Goal: Task Accomplishment & Management: Use online tool/utility

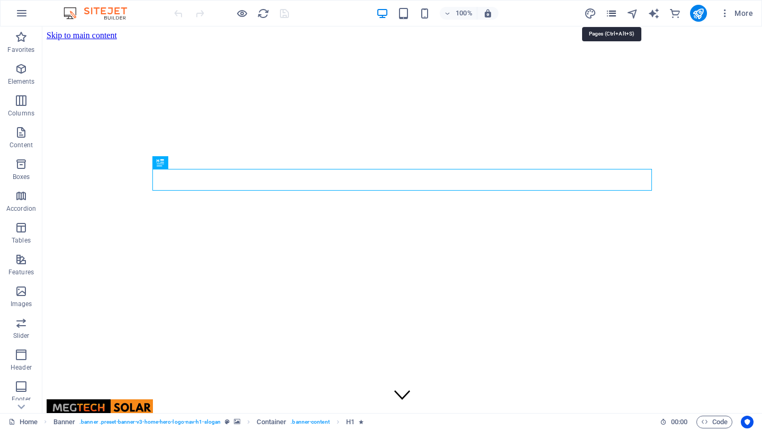
click at [608, 13] on icon "pages" at bounding box center [611, 13] width 12 height 12
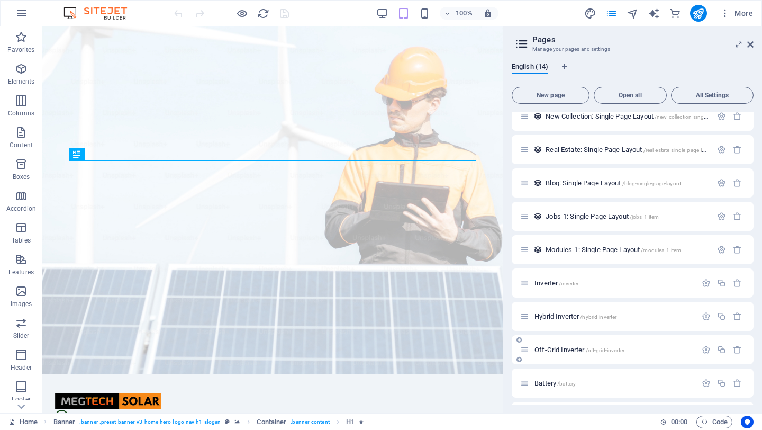
scroll to position [175, 0]
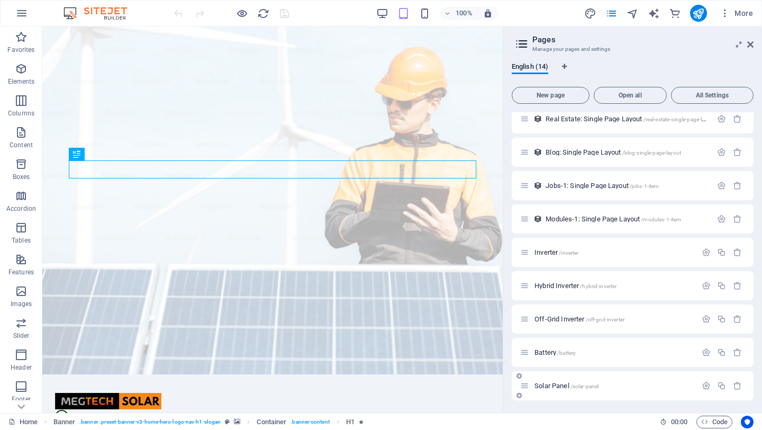
click at [527, 388] on icon at bounding box center [524, 385] width 9 height 9
click at [555, 391] on div "Solar Panel /solar-panel" at bounding box center [608, 385] width 176 height 12
click at [552, 388] on span "Solar Panel /solar-panel" at bounding box center [566, 385] width 64 height 8
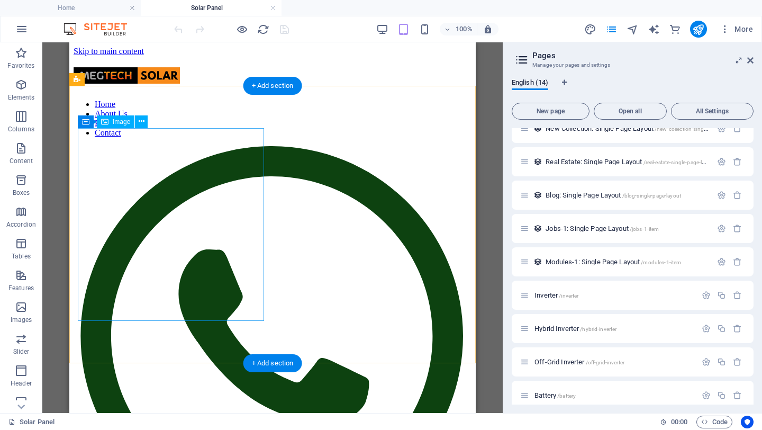
scroll to position [1, 0]
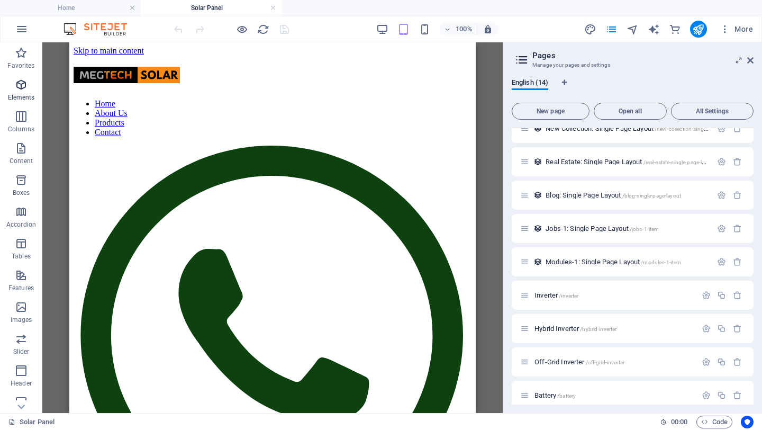
click at [19, 94] on p "Elements" at bounding box center [21, 97] width 27 height 8
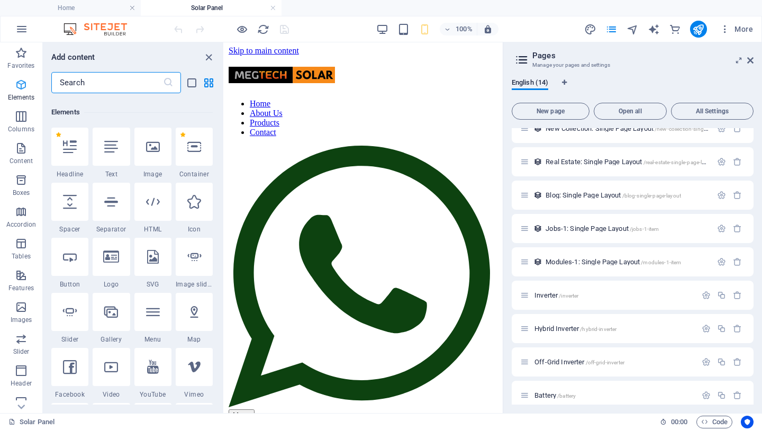
scroll to position [113, 0]
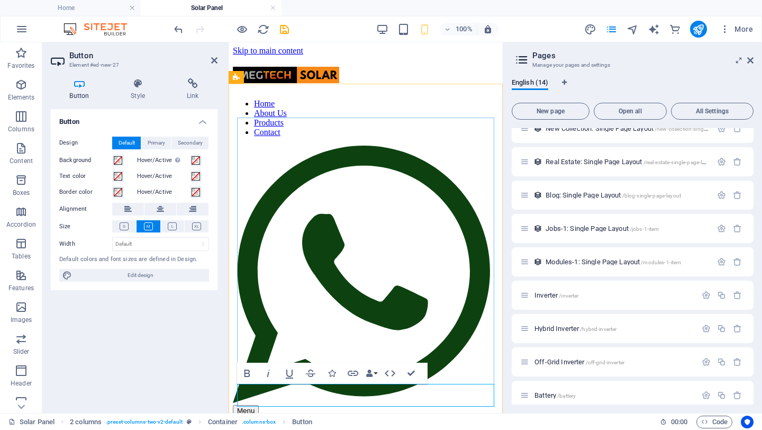
click at [161, 207] on icon at bounding box center [160, 209] width 7 height 13
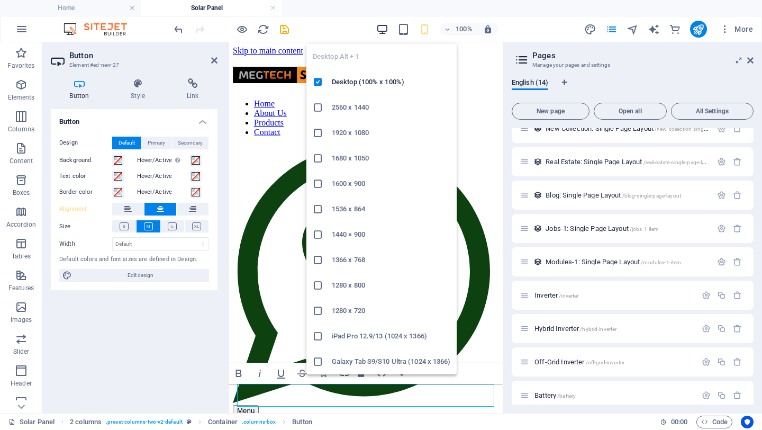
click at [385, 28] on icon "button" at bounding box center [382, 29] width 12 height 12
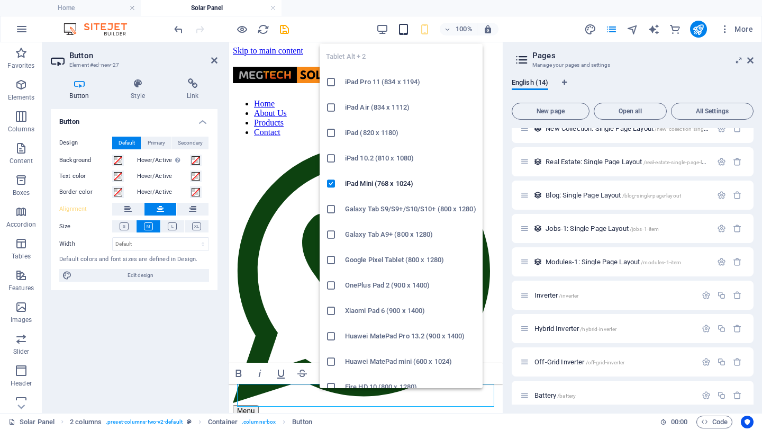
click at [399, 29] on icon "button" at bounding box center [403, 29] width 12 height 12
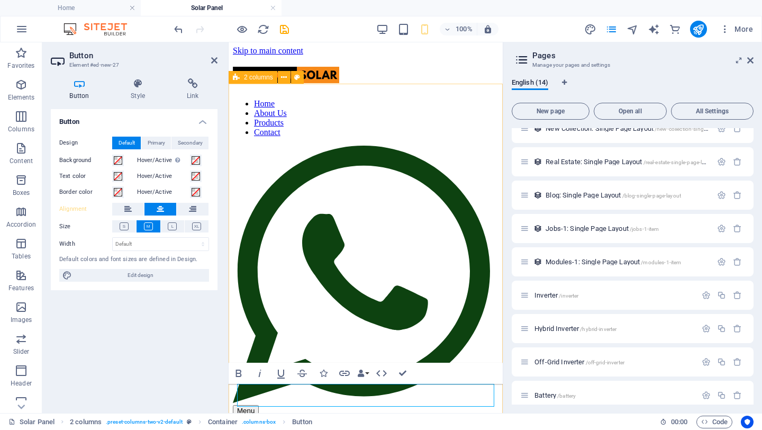
drag, startPoint x: 395, startPoint y: 94, endPoint x: 426, endPoint y: 65, distance: 41.9
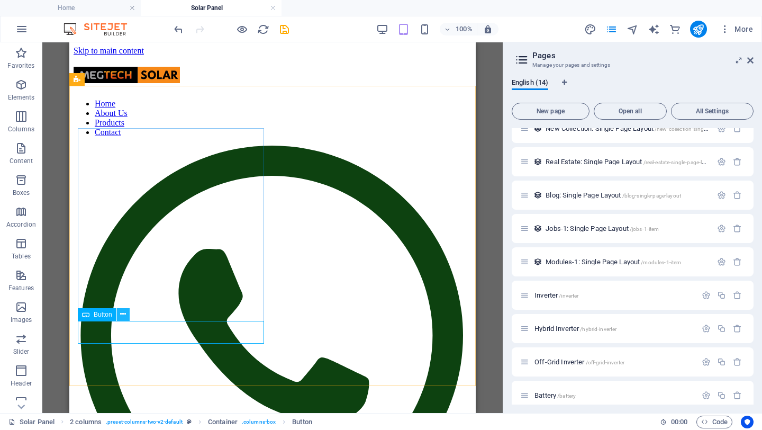
click at [124, 315] on icon at bounding box center [123, 313] width 6 height 11
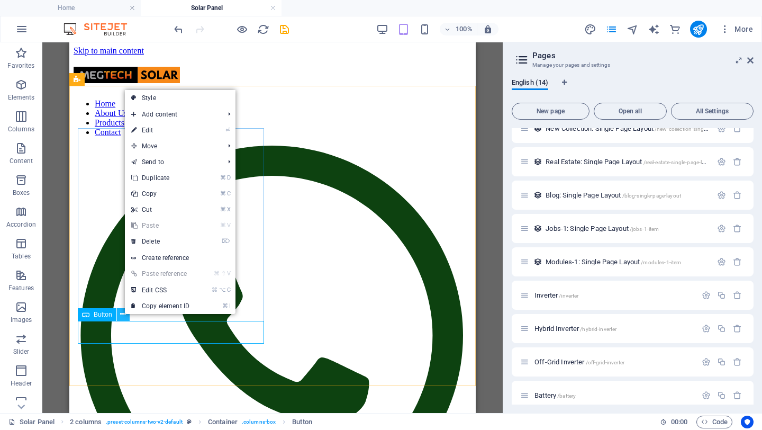
click at [124, 315] on icon at bounding box center [123, 313] width 6 height 11
click at [122, 314] on icon at bounding box center [123, 313] width 6 height 11
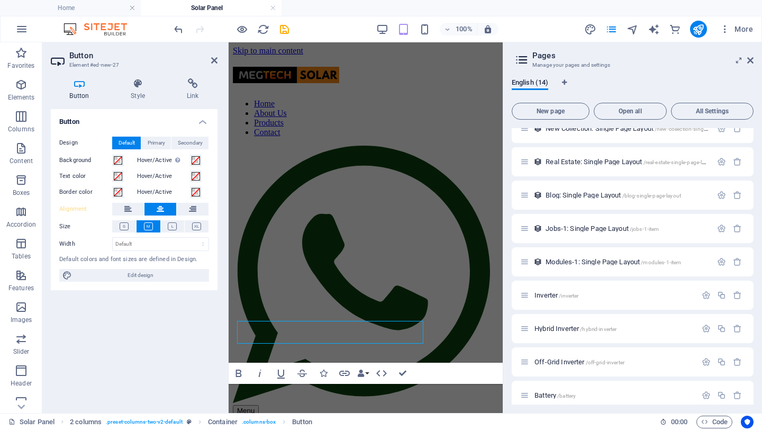
click at [124, 326] on div "Button Design Default Primary Secondary Background Hover/Active Switch to previ…" at bounding box center [134, 256] width 167 height 295
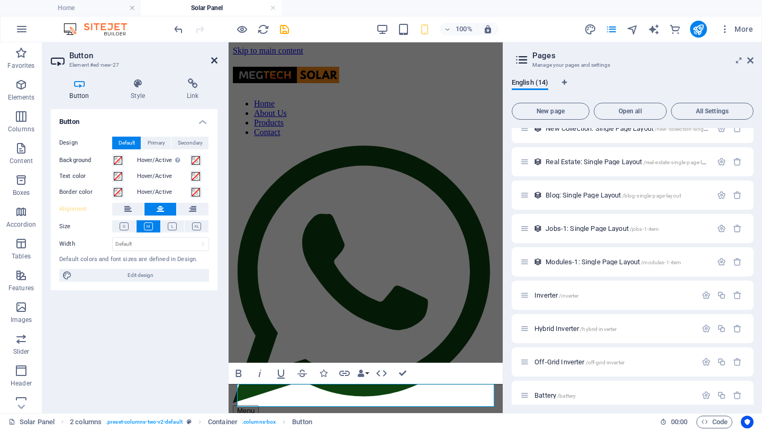
click at [213, 61] on icon at bounding box center [214, 60] width 6 height 8
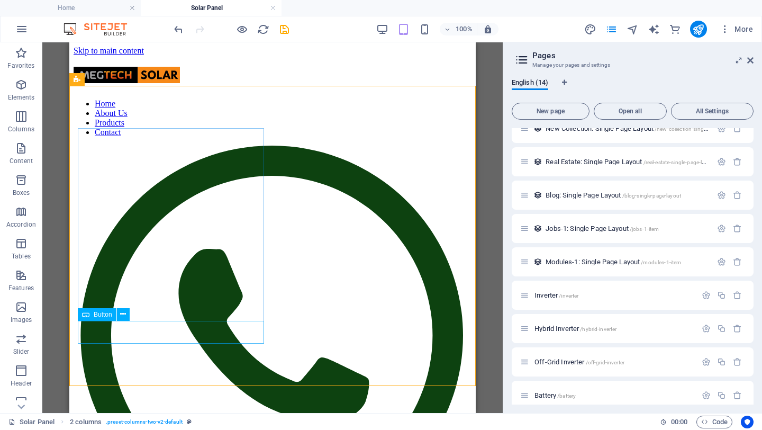
click at [101, 314] on span "Button" at bounding box center [103, 314] width 19 height 6
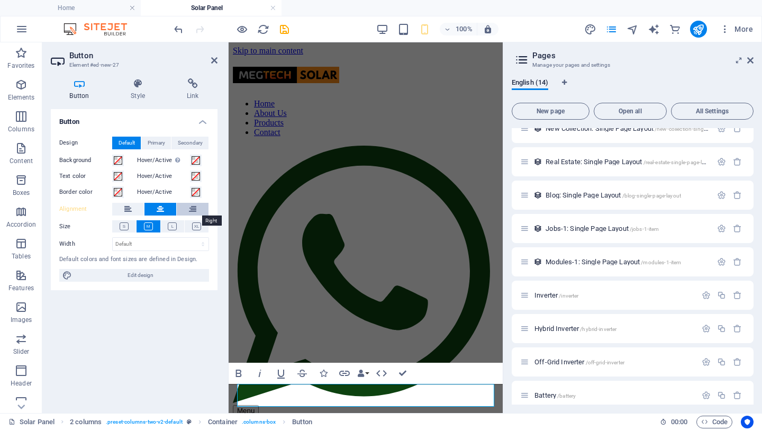
click at [189, 211] on icon at bounding box center [192, 209] width 7 height 13
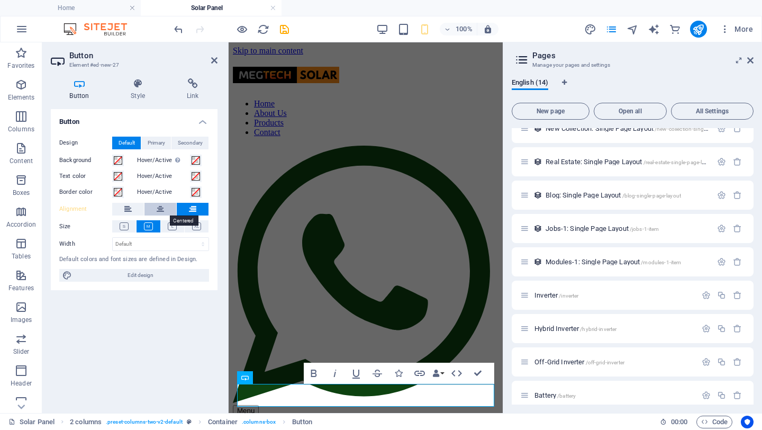
click at [166, 210] on button at bounding box center [160, 209] width 32 height 13
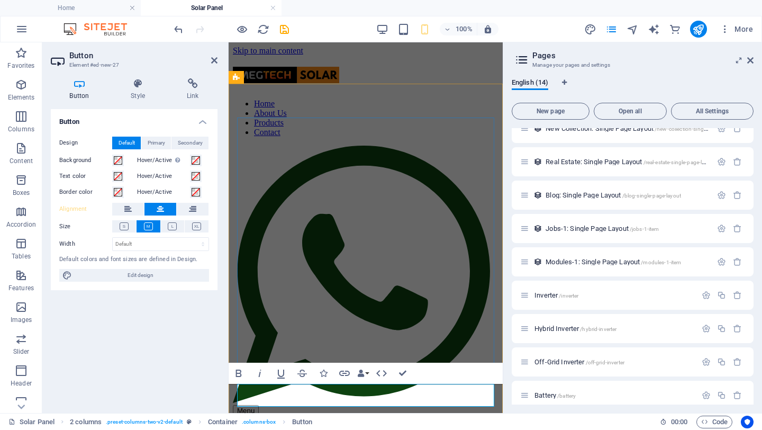
click at [212, 62] on icon at bounding box center [214, 60] width 6 height 8
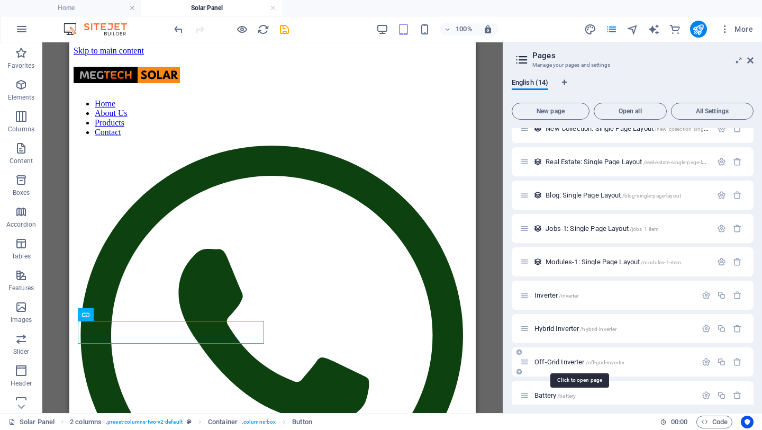
click at [550, 362] on span "Off-Grid Inverter /off-grid-inverter" at bounding box center [579, 362] width 90 height 8
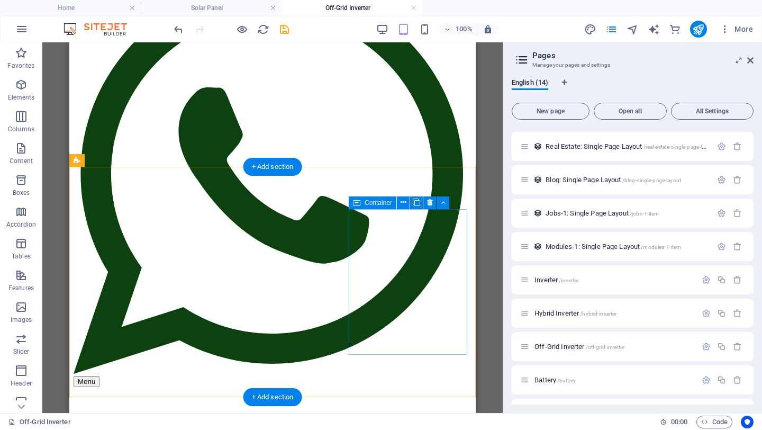
scroll to position [139, 0]
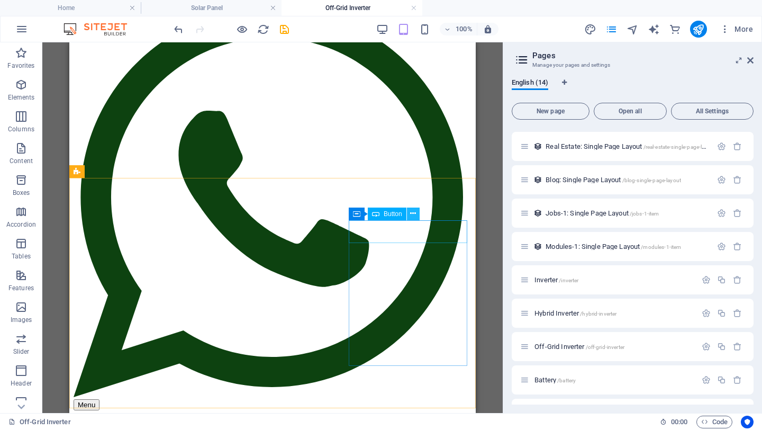
click at [413, 213] on icon at bounding box center [413, 213] width 6 height 11
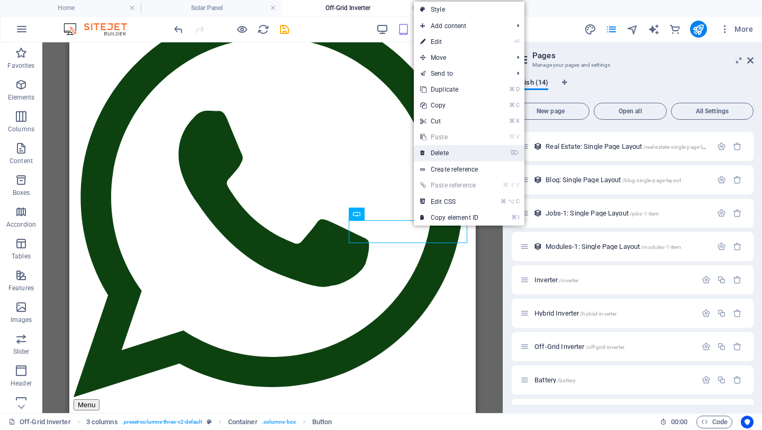
click at [449, 152] on link "⌦ Delete" at bounding box center [449, 153] width 71 height 16
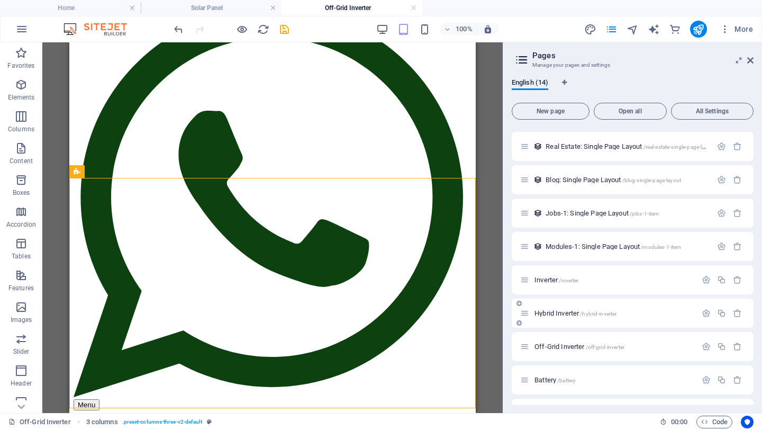
click at [561, 313] on span "Hybrid Inverter /hybrid-inverter" at bounding box center [575, 313] width 82 height 8
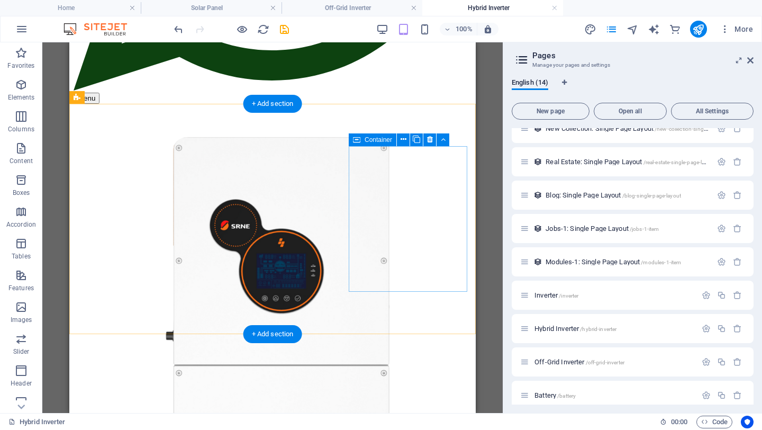
scroll to position [428, 0]
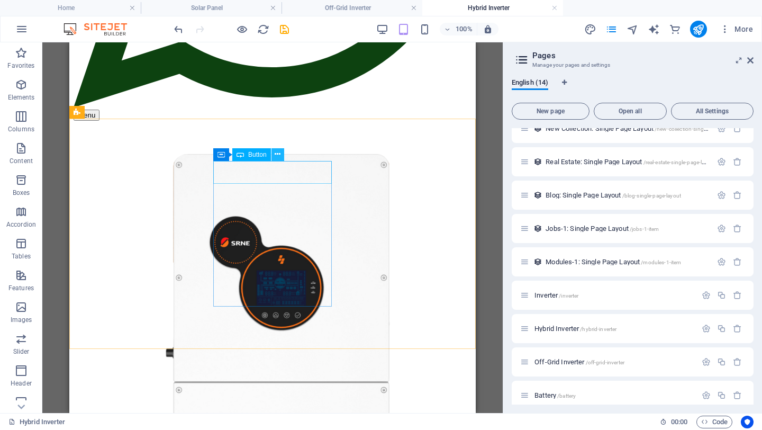
click at [278, 154] on icon at bounding box center [278, 154] width 6 height 11
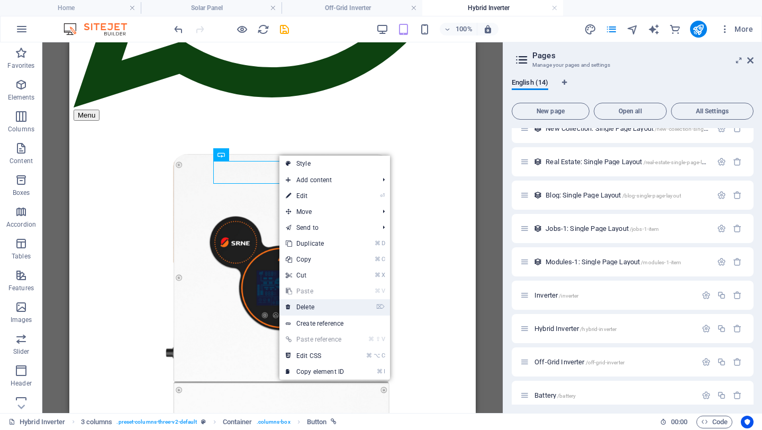
click at [314, 308] on link "⌦ Delete" at bounding box center [314, 307] width 71 height 16
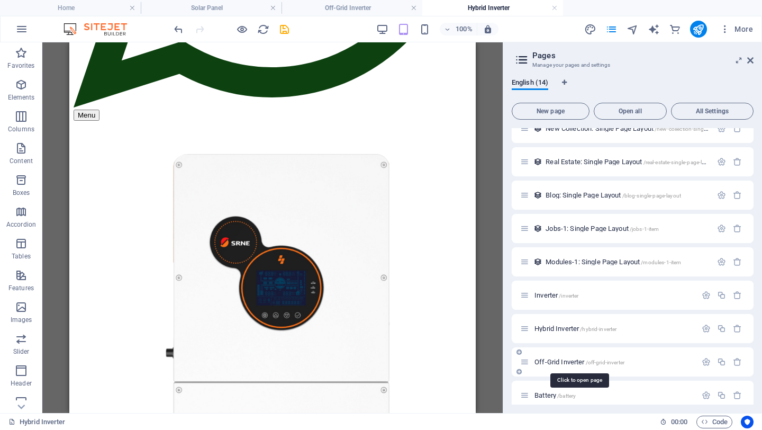
click at [549, 358] on span "Off-Grid Inverter /off-grid-inverter" at bounding box center [579, 362] width 90 height 8
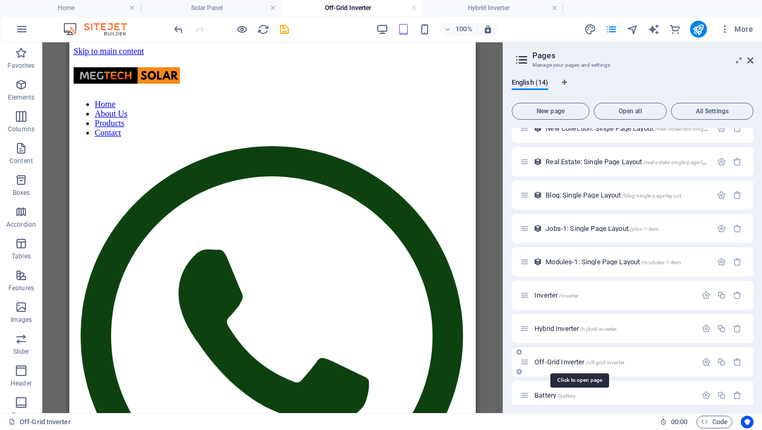
scroll to position [139, 0]
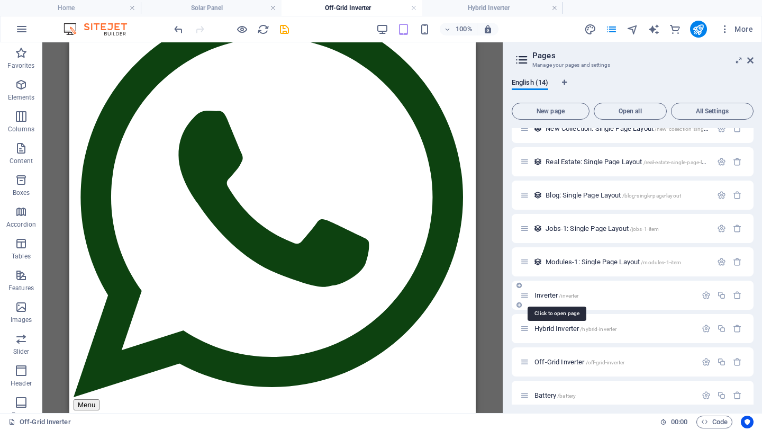
click at [545, 294] on span "Inverter /inverter" at bounding box center [556, 295] width 44 height 8
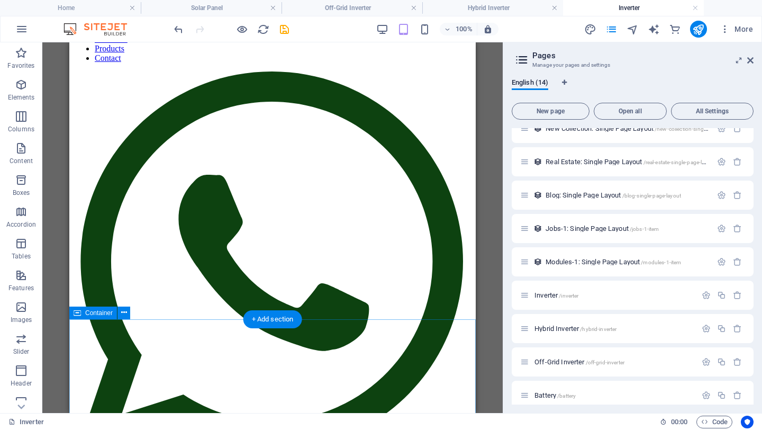
scroll to position [81, 0]
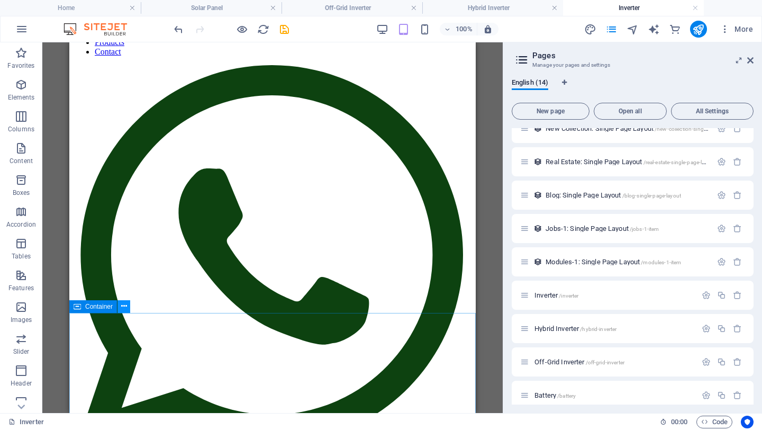
click at [127, 306] on button at bounding box center [123, 306] width 13 height 13
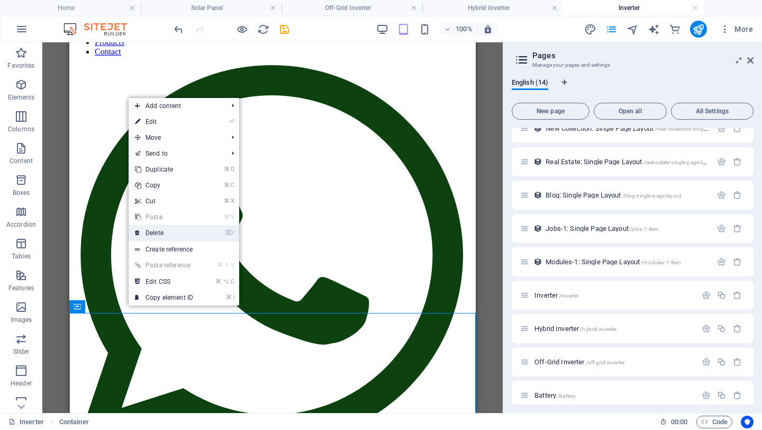
click at [163, 230] on link "⌦ Delete" at bounding box center [164, 233] width 71 height 16
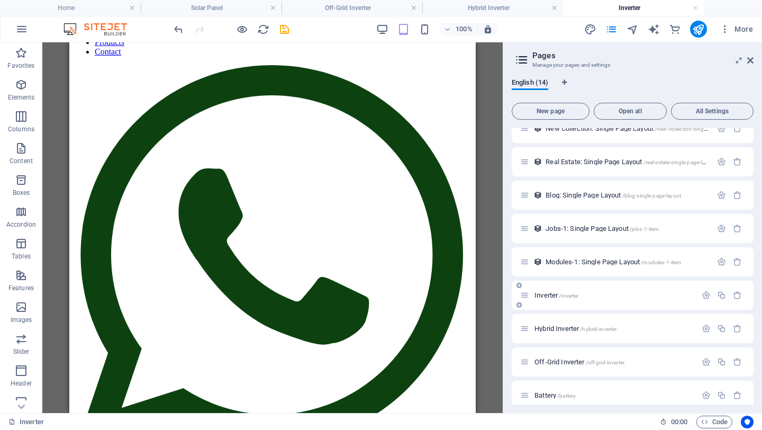
scroll to position [190, 0]
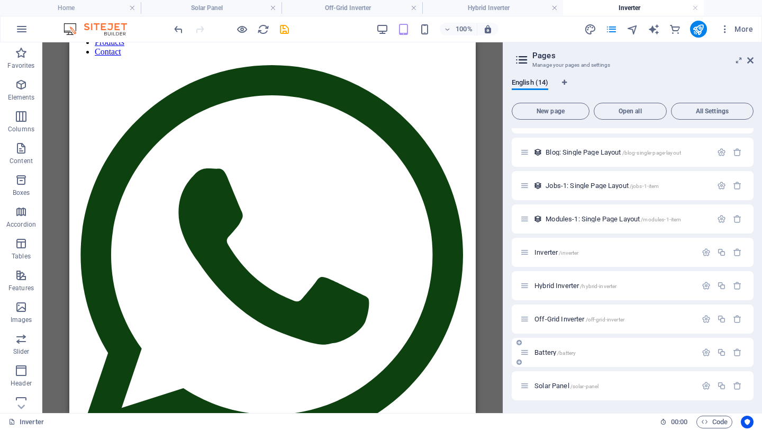
click at [546, 352] on span "Battery /battery" at bounding box center [554, 352] width 41 height 8
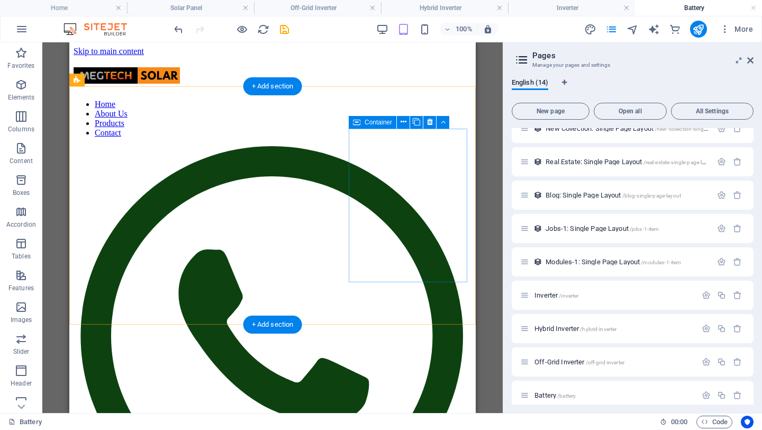
scroll to position [0, 0]
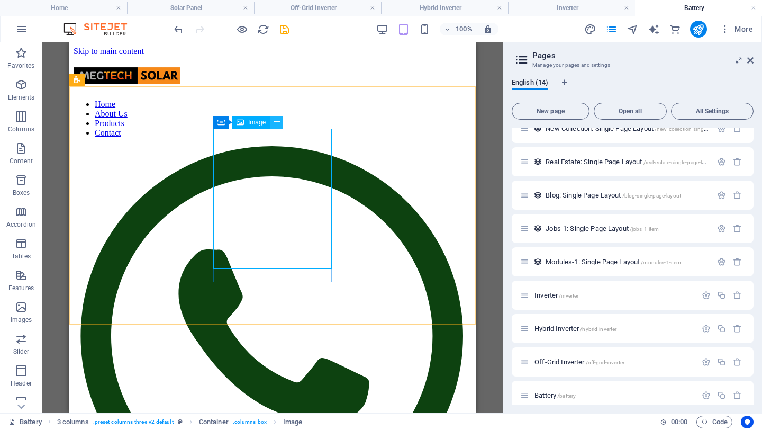
click at [280, 122] on button at bounding box center [276, 122] width 13 height 13
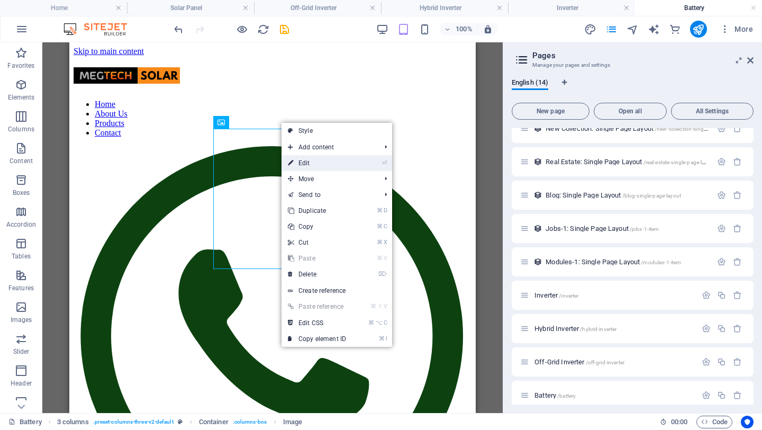
click at [302, 163] on link "⏎ Edit" at bounding box center [316, 163] width 71 height 16
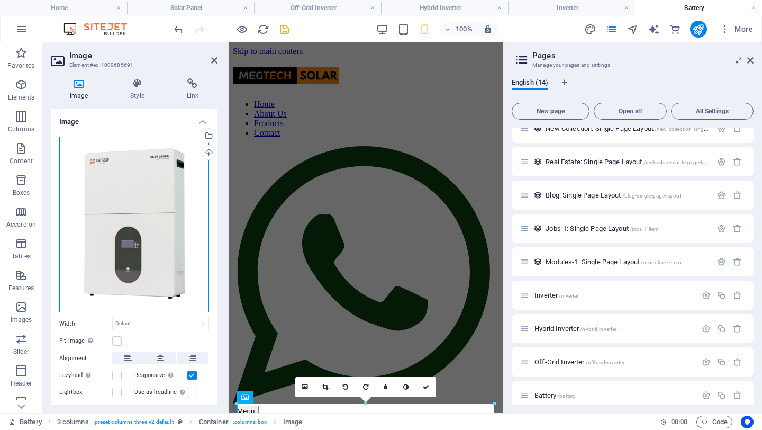
click at [159, 233] on div "Drag files here, click to choose files or select files from Files or our free s…" at bounding box center [134, 224] width 150 height 176
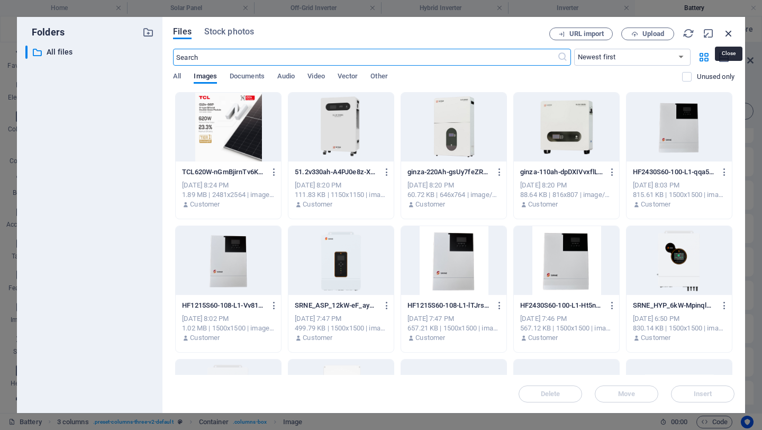
click at [730, 34] on icon "button" at bounding box center [729, 34] width 12 height 12
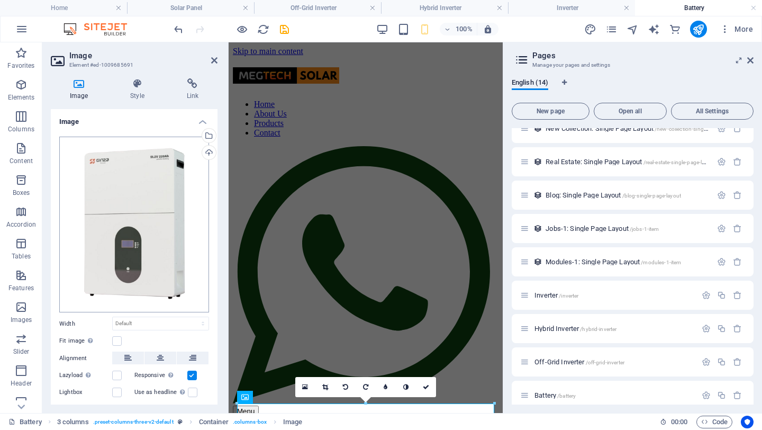
scroll to position [42, 0]
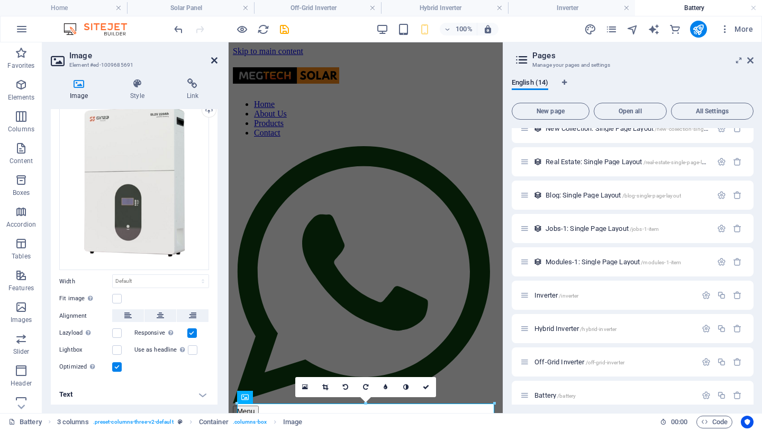
click at [213, 60] on icon at bounding box center [214, 60] width 6 height 8
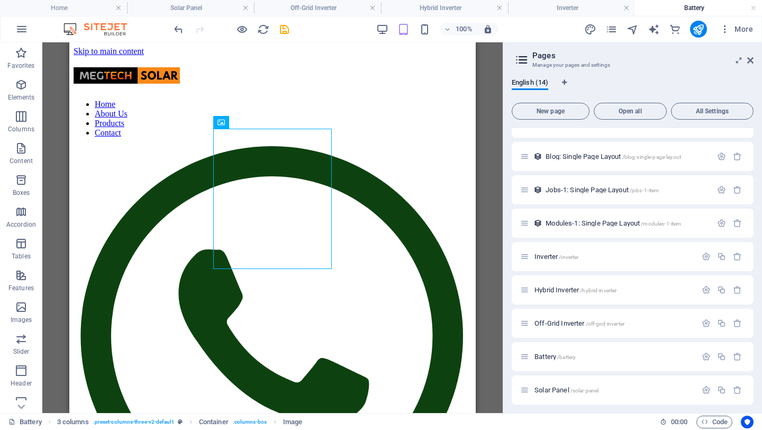
scroll to position [190, 0]
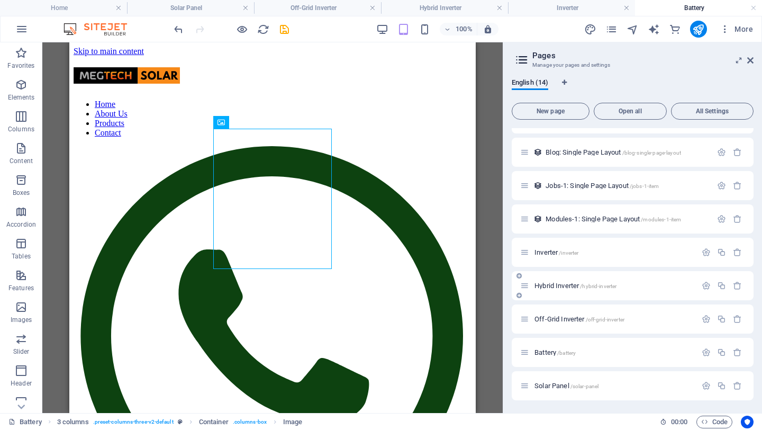
click at [563, 290] on div "Hybrid Inverter /hybrid-inverter" at bounding box center [608, 285] width 176 height 12
click at [558, 282] on span "Hybrid Inverter /hybrid-inverter" at bounding box center [575, 285] width 82 height 8
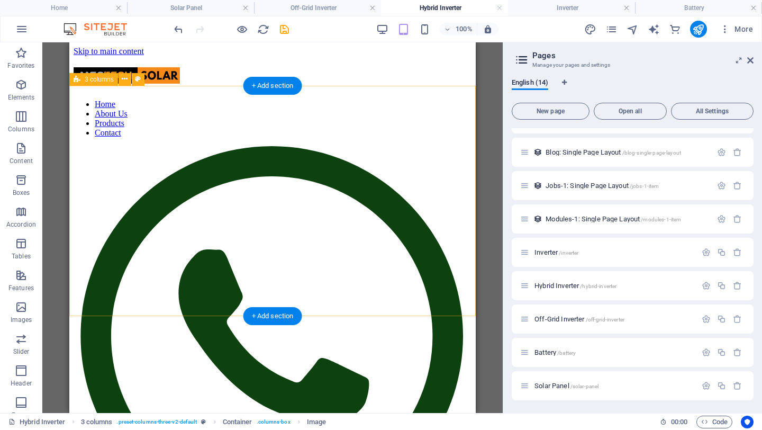
scroll to position [1, 0]
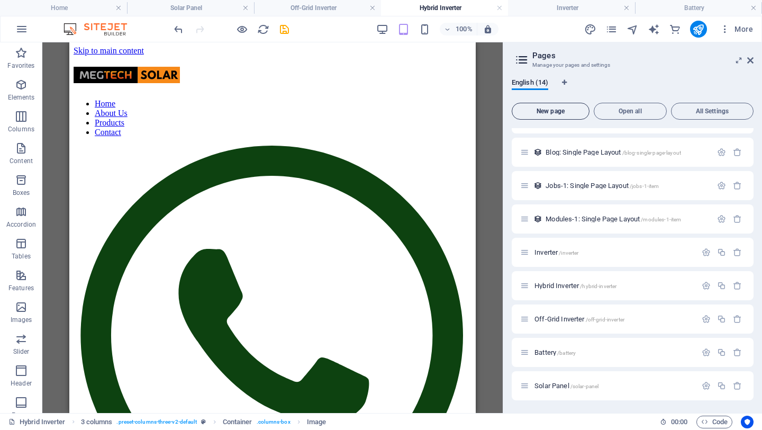
click at [549, 114] on span "New page" at bounding box center [550, 111] width 68 height 6
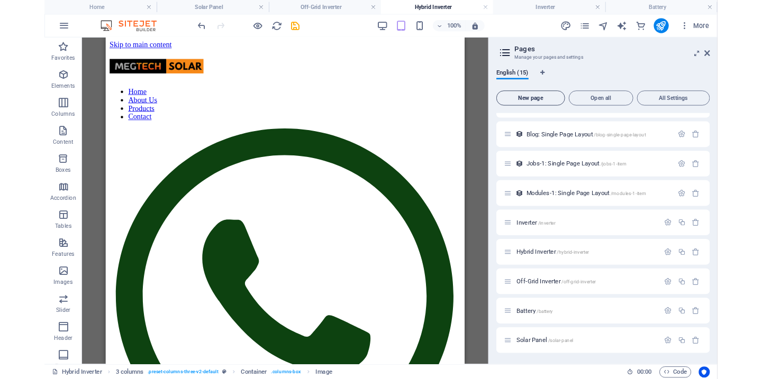
scroll to position [383, 0]
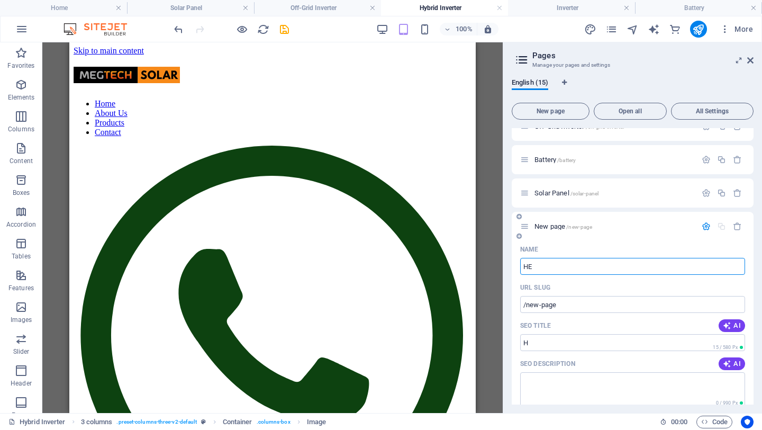
type input "HES"
type input "/h"
type input "HES"
type input "/hes"
type input "HESP"
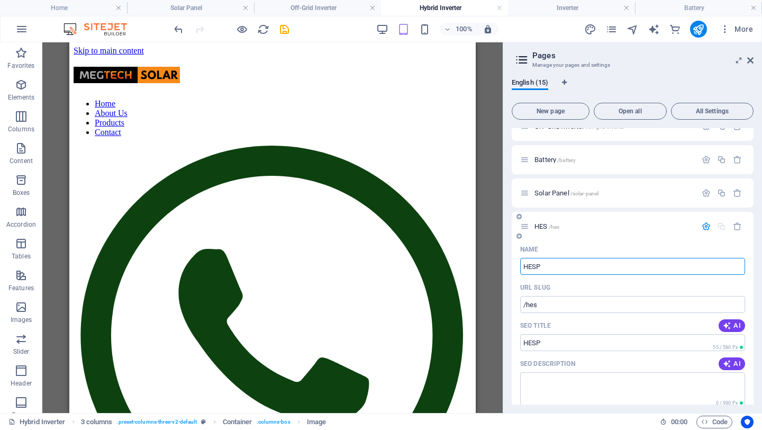
type input "/hesp"
type input "HESP48"
type input "/hesp4"
type input "HESP48"
type input "/hesp48"
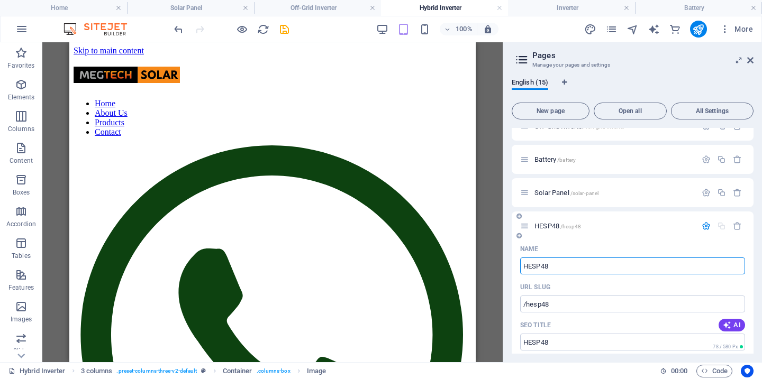
click at [581, 263] on input "HESP48" at bounding box center [632, 266] width 225 height 17
type input "HESP4860S"
type input "/hesp4860"
type input "HESP4860S100-"
type input "/hesp4860s100"
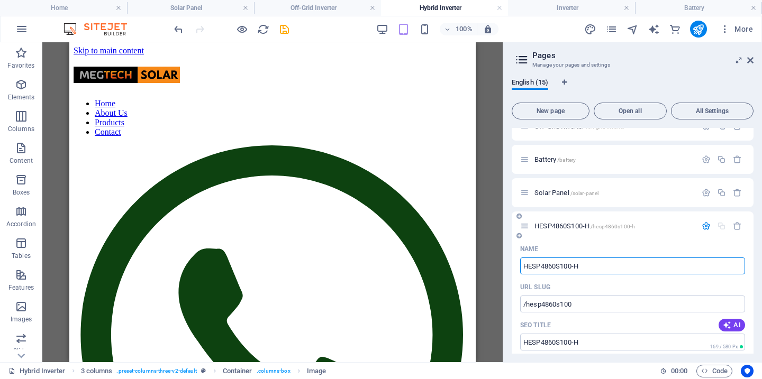
type input "HESP4860S100-H"
type input "/hesp4860s100-h"
type input "HESP4860S100-H"
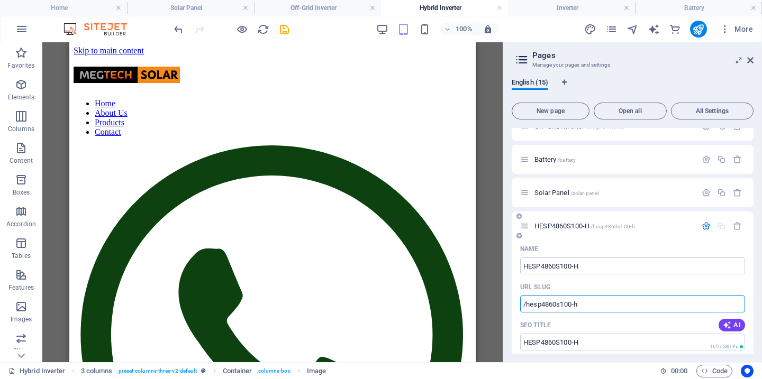
click at [614, 304] on input "/hesp4860s100-h" at bounding box center [632, 304] width 225 height 17
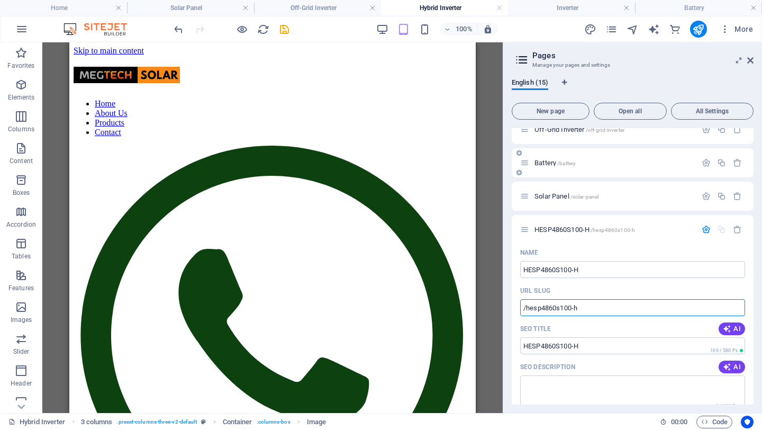
scroll to position [387, 0]
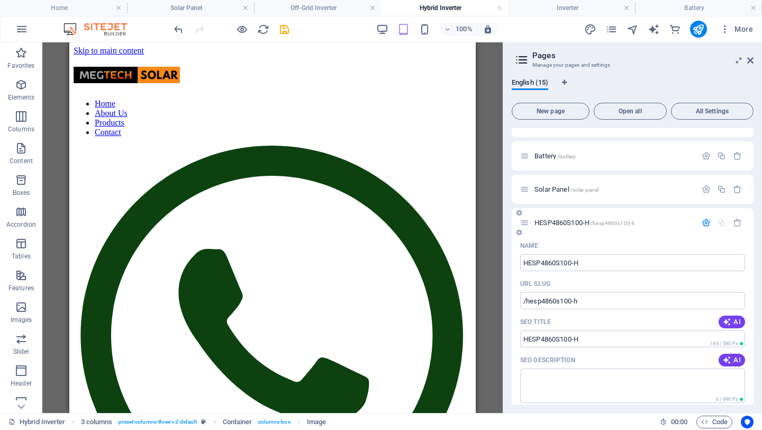
click at [550, 221] on span "HESP4860S100-H /hesp4860s100-h" at bounding box center [584, 222] width 101 height 8
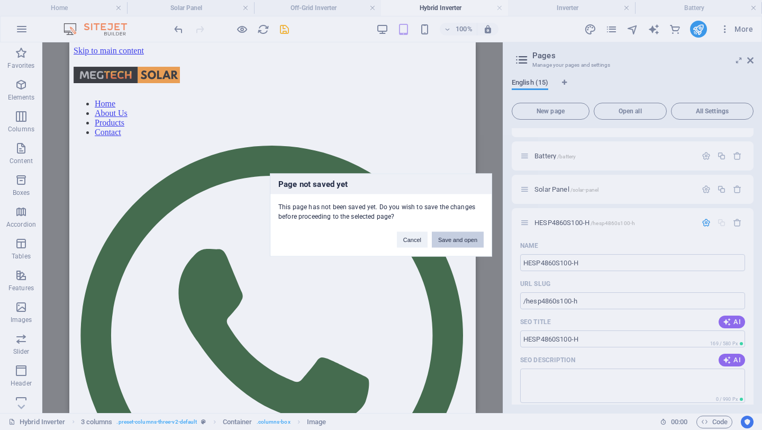
click at [455, 233] on button "Save and open" at bounding box center [458, 240] width 52 height 16
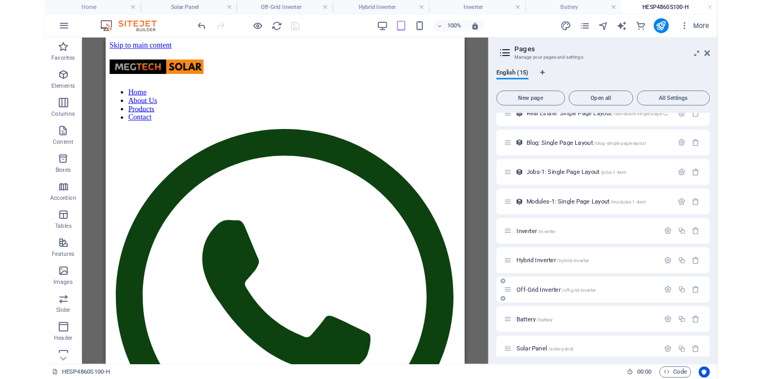
scroll to position [224, 0]
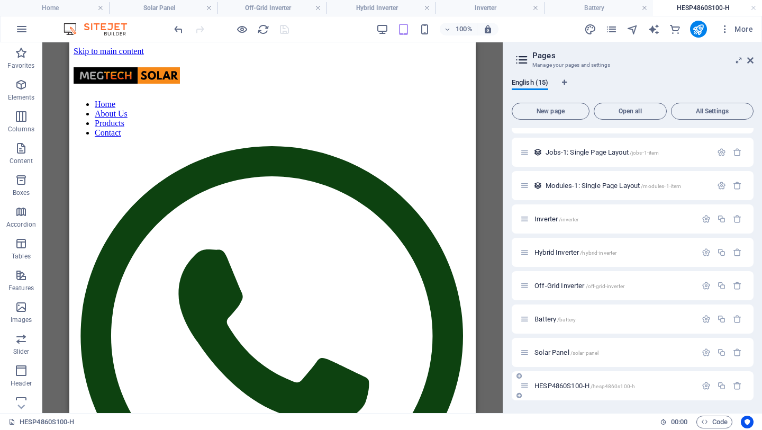
click at [568, 384] on span "HESP4860S100-H /hesp4860s100-h" at bounding box center [584, 385] width 101 height 8
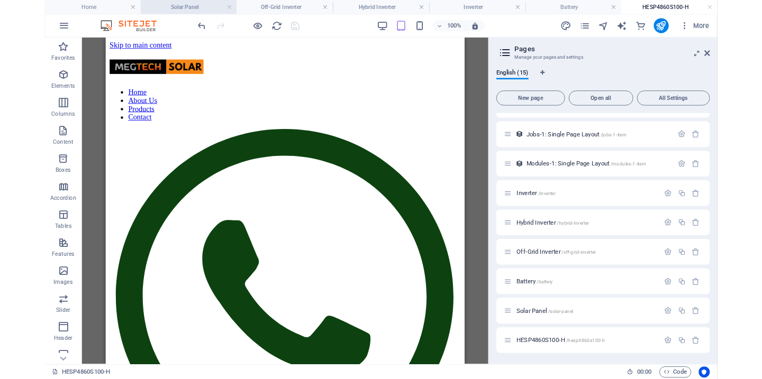
scroll to position [223, 0]
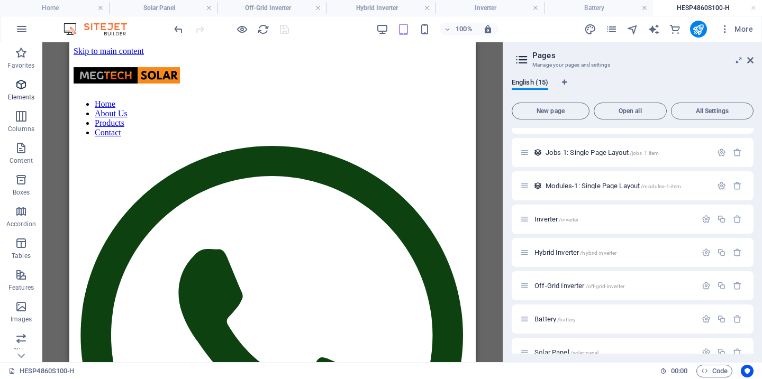
click at [21, 87] on icon "button" at bounding box center [21, 84] width 13 height 13
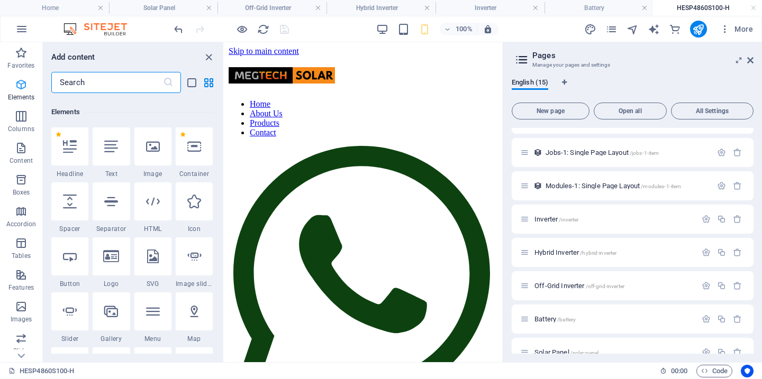
scroll to position [113, 0]
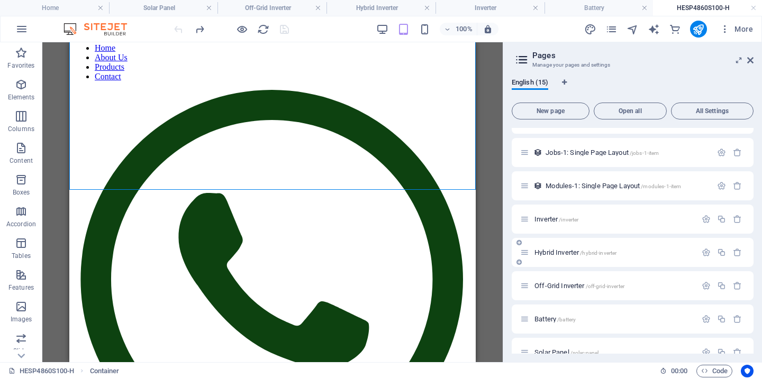
scroll to position [274, 0]
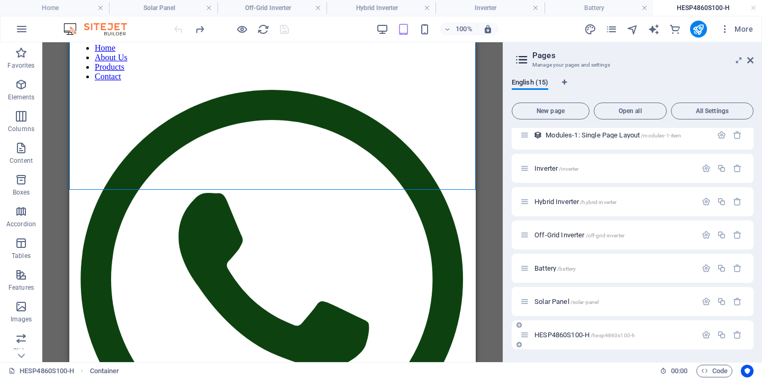
click at [552, 332] on span "HESP4860S100-H /hesp4860s100-h" at bounding box center [584, 335] width 101 height 8
click at [536, 334] on span "HESP4860S100-H /hesp4860s100-h" at bounding box center [584, 335] width 101 height 8
click at [524, 336] on icon at bounding box center [524, 335] width 9 height 9
click at [543, 297] on div "Solar Panel /solar-panel" at bounding box center [608, 302] width 176 height 12
click at [539, 302] on span "Solar Panel /solar-panel" at bounding box center [566, 302] width 64 height 8
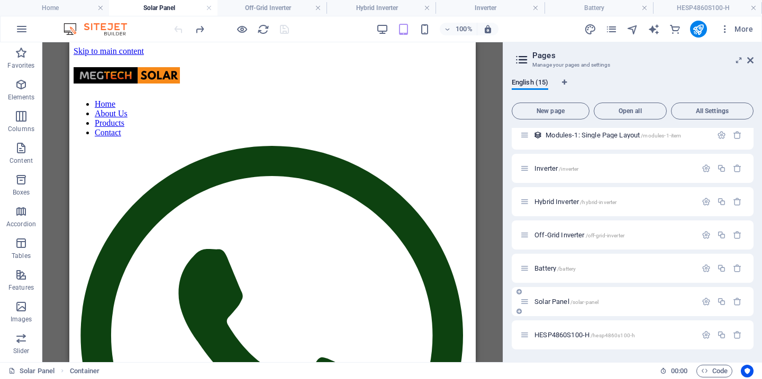
scroll to position [0, 0]
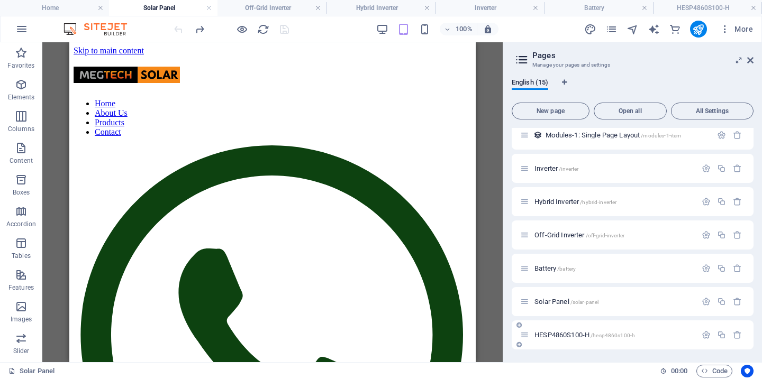
click at [528, 337] on icon at bounding box center [524, 335] width 9 height 9
click at [547, 337] on span "HESP4860S100-H /hesp4860s100-h" at bounding box center [584, 335] width 101 height 8
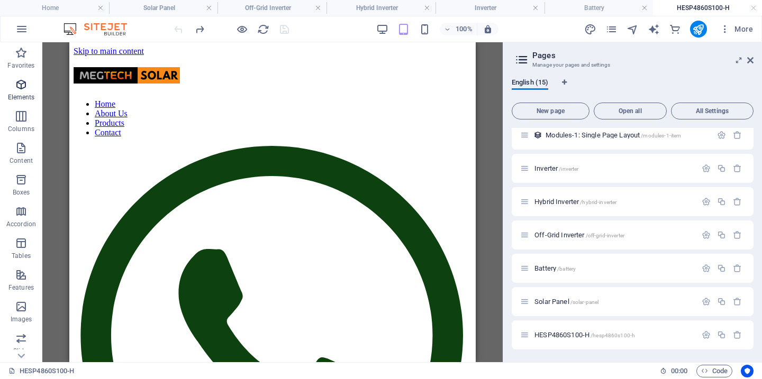
click at [18, 85] on icon "button" at bounding box center [21, 84] width 13 height 13
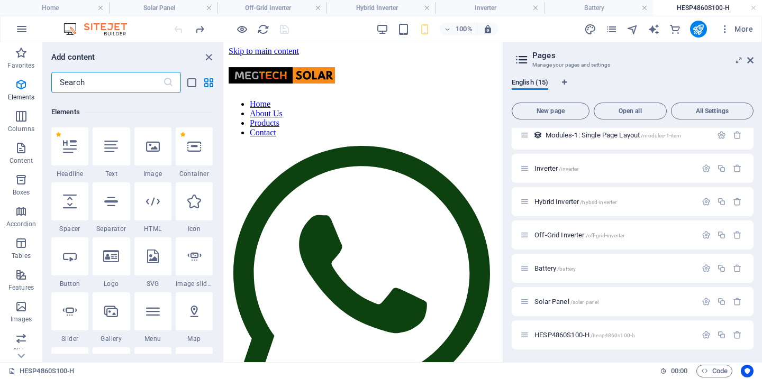
scroll to position [113, 0]
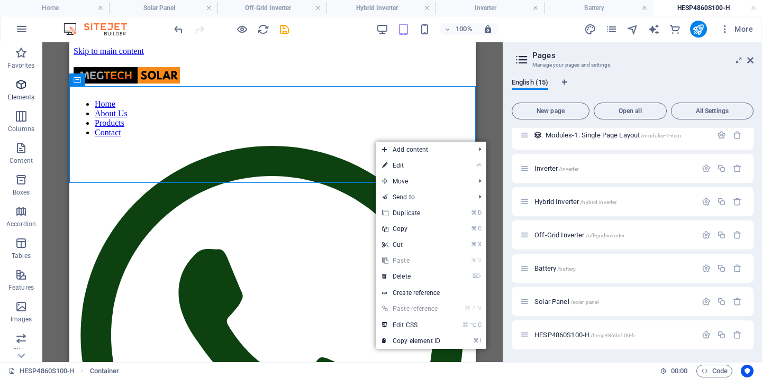
click at [15, 89] on icon "button" at bounding box center [21, 84] width 13 height 13
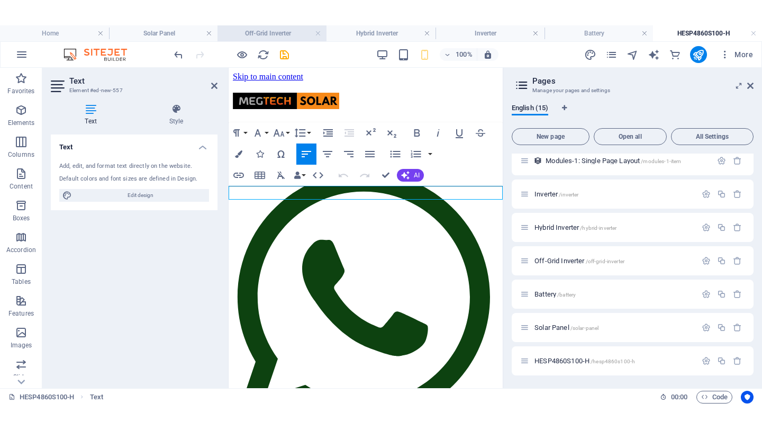
scroll to position [177, 0]
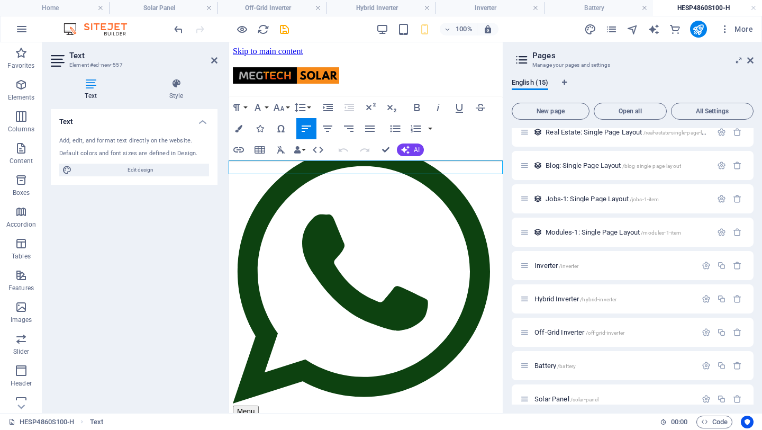
click at [214, 63] on icon at bounding box center [214, 60] width 6 height 8
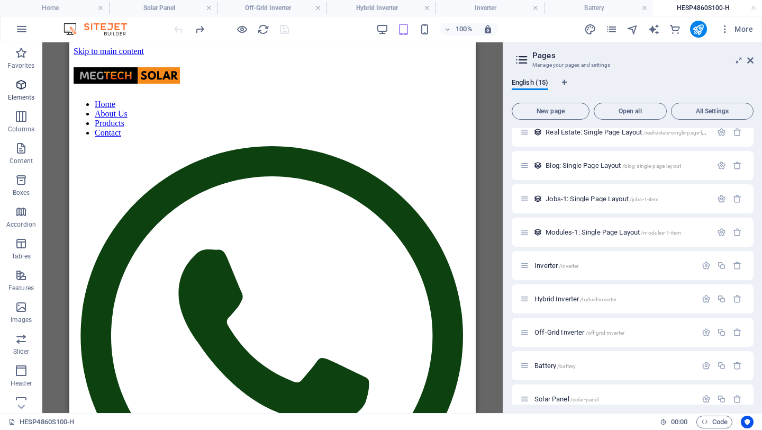
click at [23, 86] on icon "button" at bounding box center [21, 84] width 13 height 13
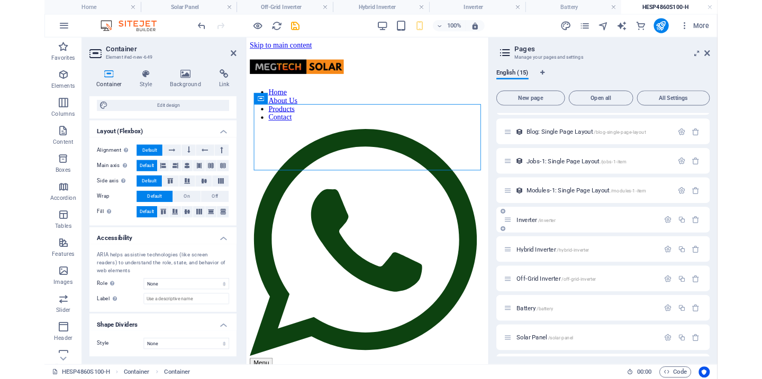
scroll to position [186, 0]
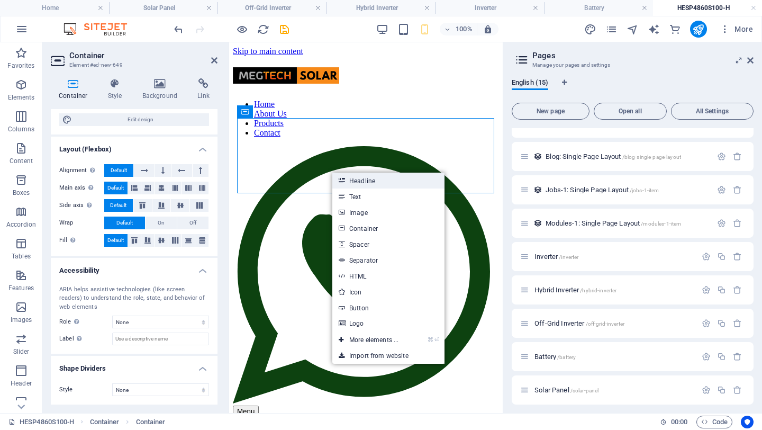
click at [361, 181] on link "Headline" at bounding box center [388, 180] width 112 height 16
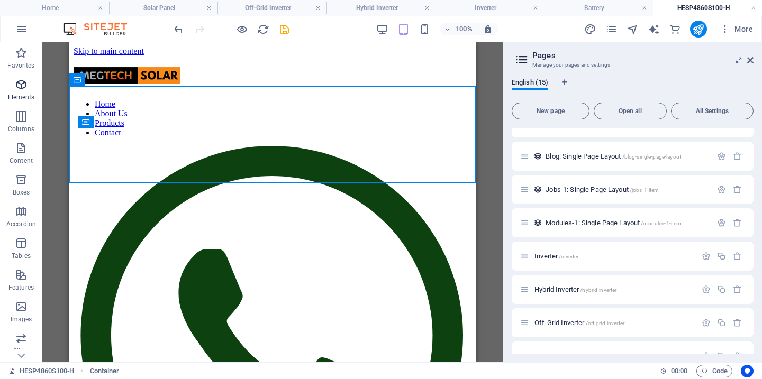
click at [20, 89] on icon "button" at bounding box center [21, 84] width 13 height 13
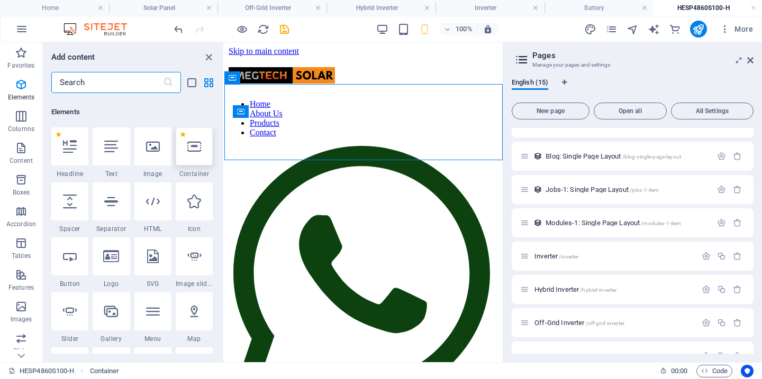
scroll to position [113, 0]
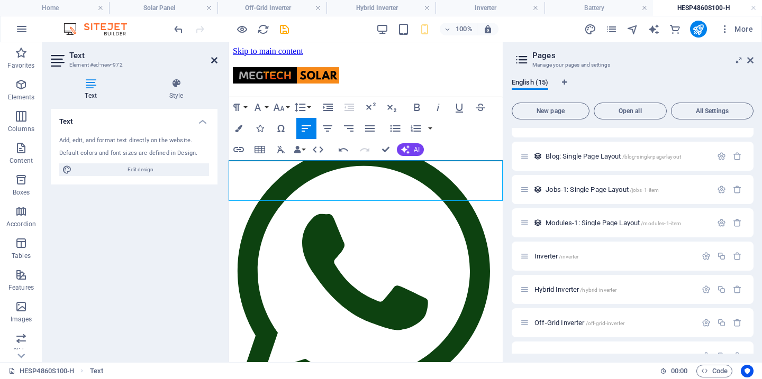
click at [215, 62] on icon at bounding box center [214, 60] width 6 height 8
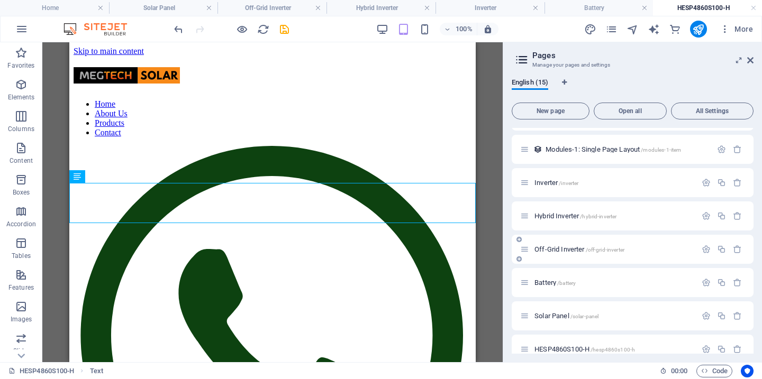
scroll to position [274, 0]
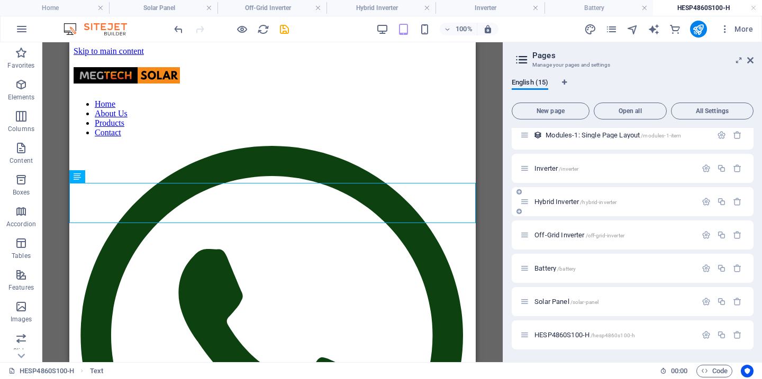
click at [556, 201] on span "Hybrid Inverter /hybrid-inverter" at bounding box center [575, 202] width 82 height 8
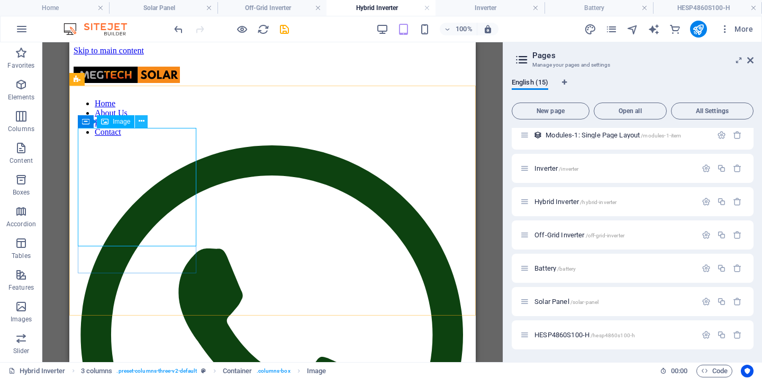
click at [140, 119] on icon at bounding box center [142, 121] width 6 height 11
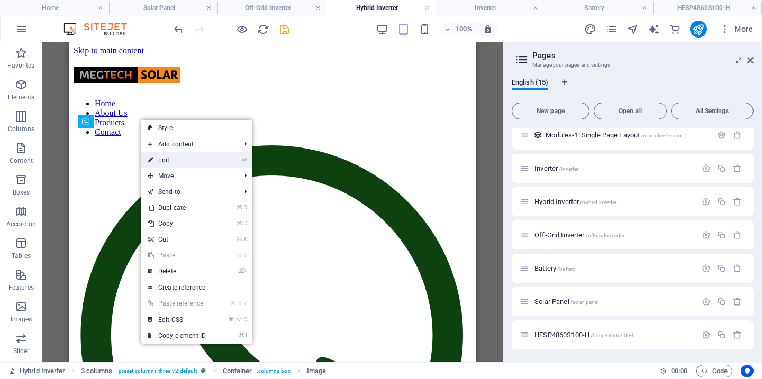
click at [172, 160] on link "⏎ Edit" at bounding box center [176, 160] width 71 height 16
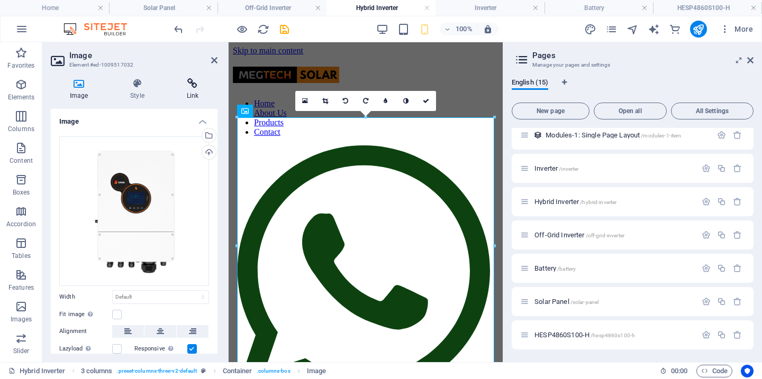
click at [191, 83] on icon at bounding box center [193, 83] width 50 height 11
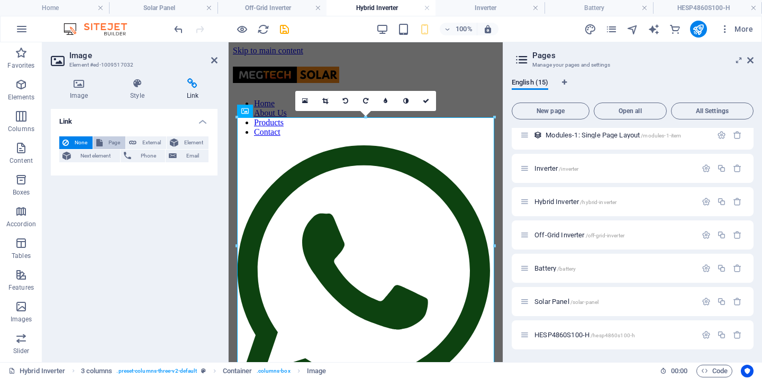
click at [102, 144] on icon at bounding box center [99, 142] width 6 height 13
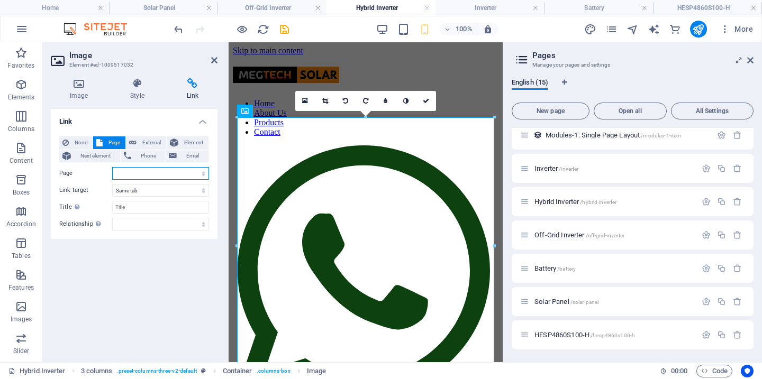
click at [185, 174] on select "Home Subpage Legal Notice Privacy Inverter Hybrid Inverter Off-Grid Inverter Ba…" at bounding box center [160, 173] width 97 height 13
select select "9"
click at [112, 167] on select "Home Subpage Legal Notice Privacy Inverter Hybrid Inverter Off-Grid Inverter Ba…" at bounding box center [160, 173] width 97 height 13
click at [215, 62] on icon at bounding box center [214, 60] width 6 height 8
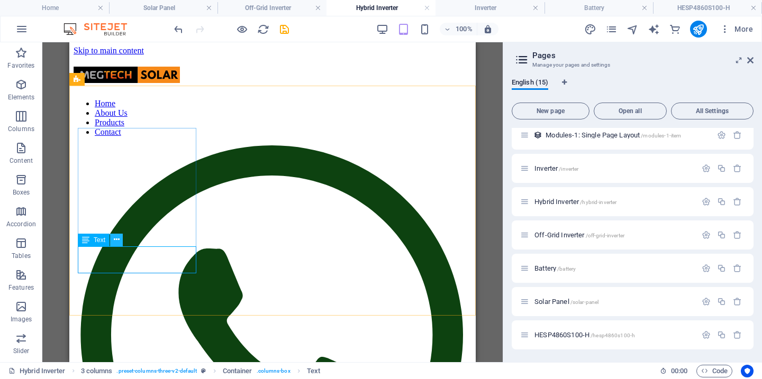
click at [115, 238] on icon at bounding box center [117, 239] width 6 height 11
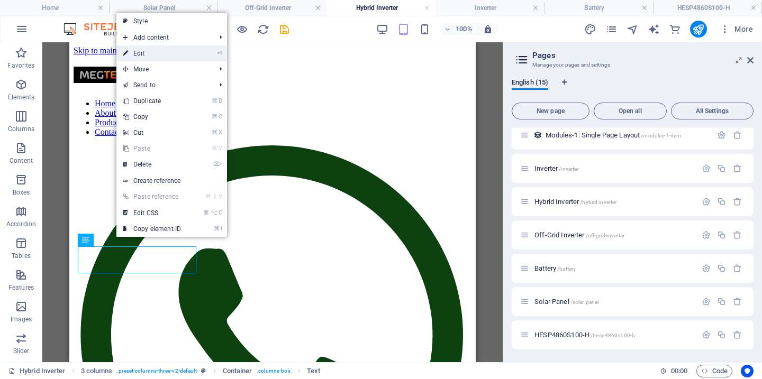
click at [153, 51] on link "⏎ Edit" at bounding box center [151, 53] width 71 height 16
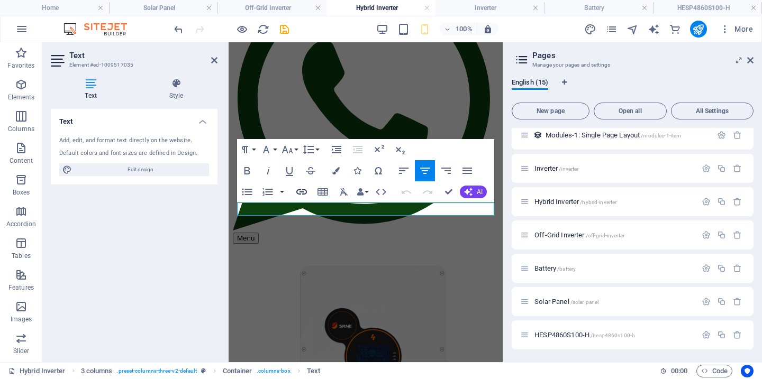
click at [302, 193] on icon "button" at bounding box center [301, 192] width 13 height 13
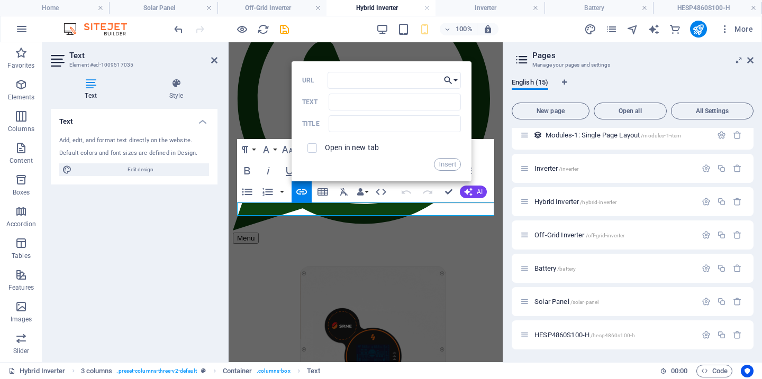
click at [453, 78] on button "Choose Link" at bounding box center [451, 80] width 20 height 17
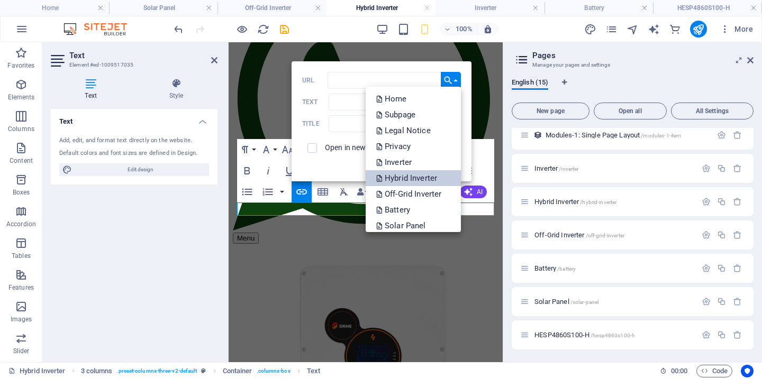
scroll to position [38, 0]
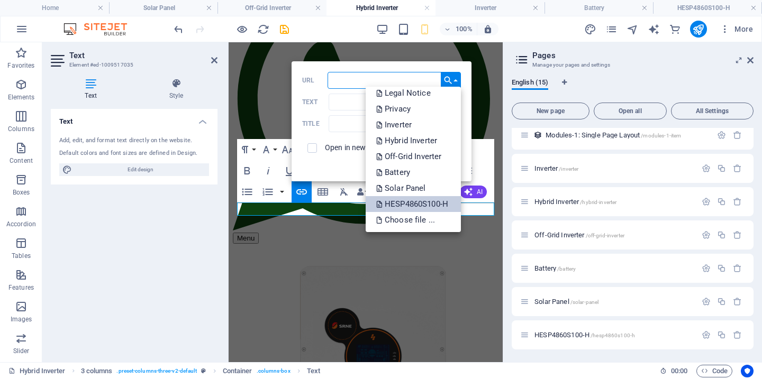
click at [407, 205] on p "HESP4860S100-H" at bounding box center [413, 204] width 74 height 16
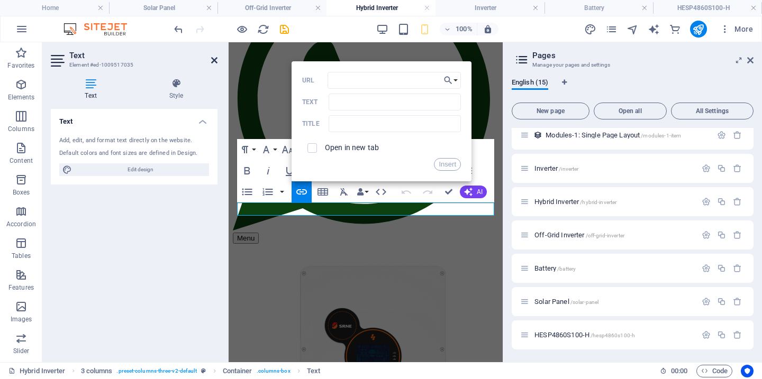
click at [214, 59] on icon at bounding box center [214, 60] width 6 height 8
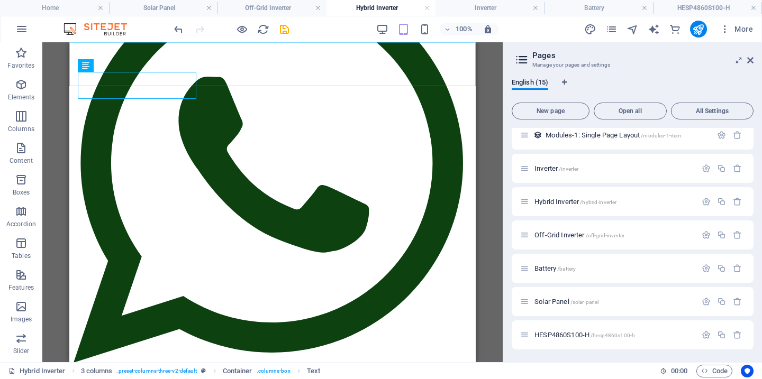
scroll to position [175, 0]
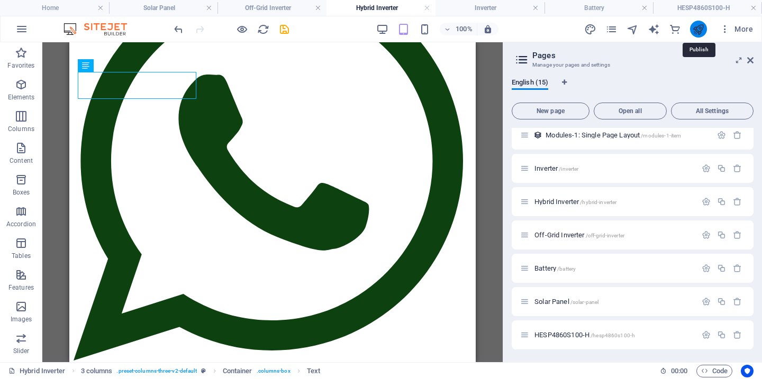
click at [699, 28] on icon "publish" at bounding box center [698, 29] width 12 height 12
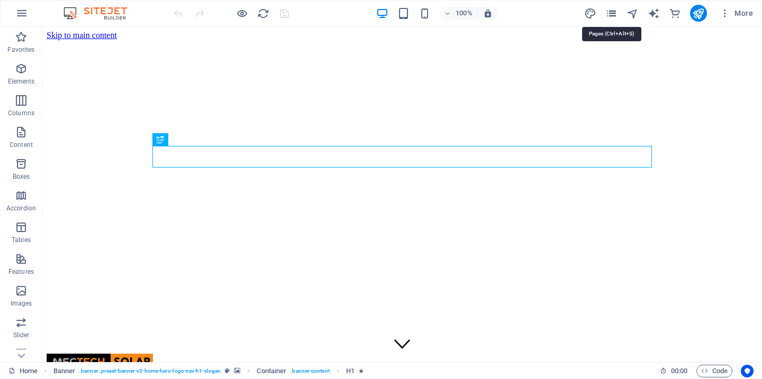
click at [610, 8] on icon "pages" at bounding box center [611, 13] width 12 height 12
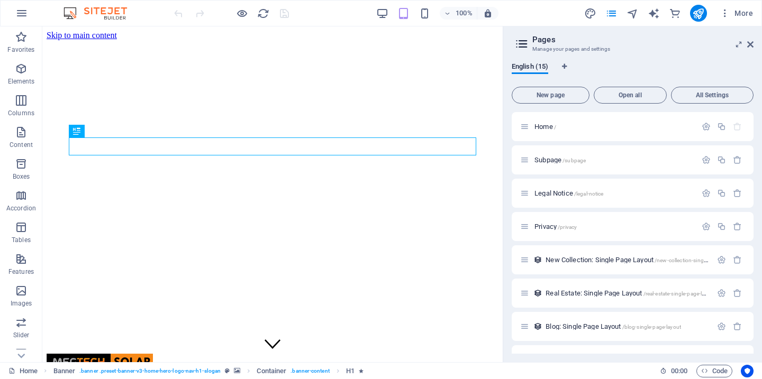
scroll to position [258, 0]
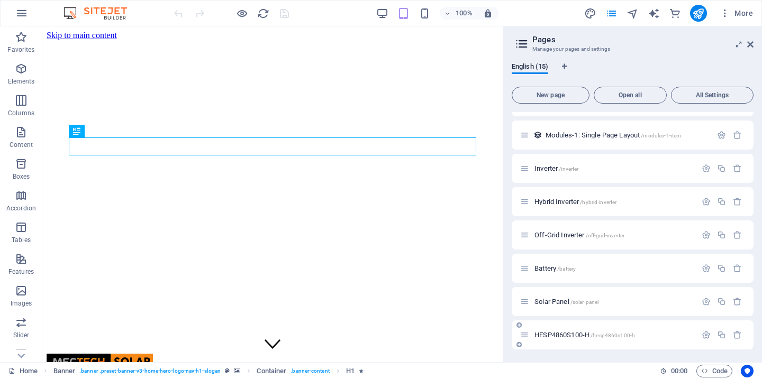
click at [560, 337] on span "HESP4860S100-H /hesp4860s100-h" at bounding box center [584, 335] width 101 height 8
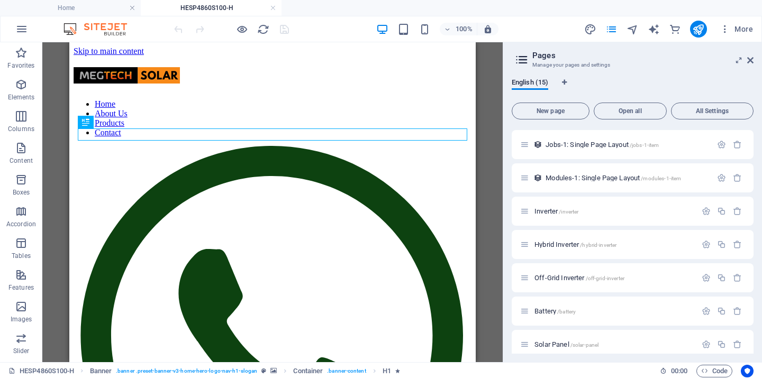
scroll to position [0, 0]
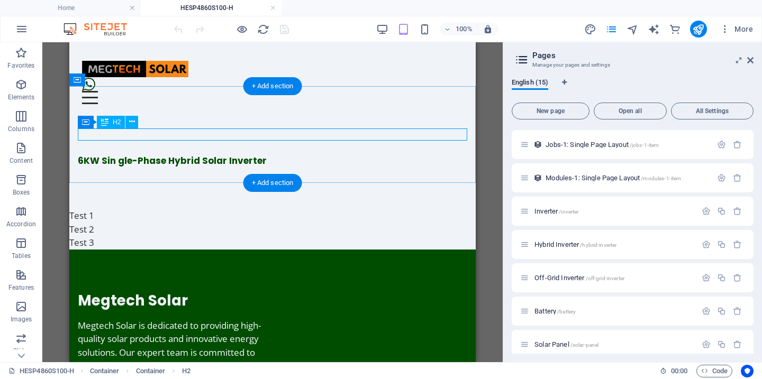
click at [151, 155] on div "6KW Sin gle-Phase Hybrid Solar Inverter" at bounding box center [272, 161] width 389 height 12
click at [144, 155] on div "6KW Sin gle-Phase Hybrid Solar Inverter" at bounding box center [272, 161] width 389 height 12
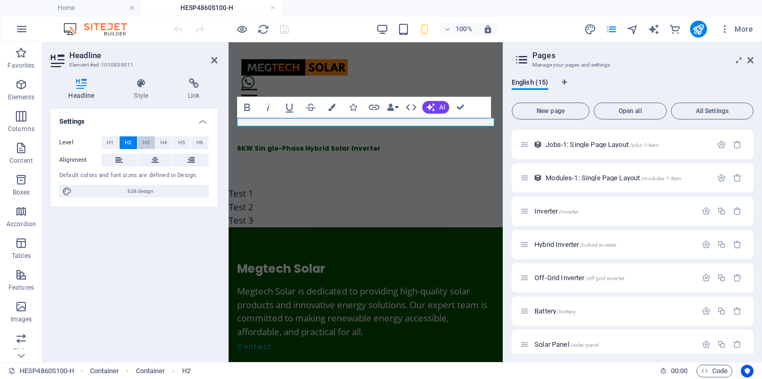
click at [147, 143] on span "H3" at bounding box center [146, 142] width 7 height 13
click at [168, 140] on button "H4" at bounding box center [164, 142] width 17 height 13
click at [112, 142] on span "H1" at bounding box center [110, 142] width 7 height 13
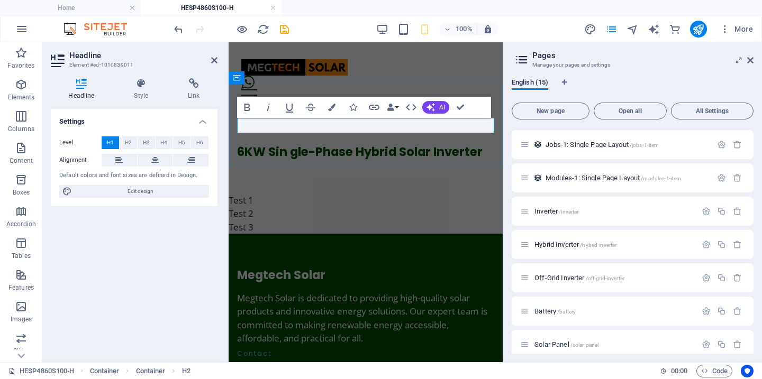
click at [291, 144] on h1 "6KW Sin gle-Phase Hybrid Solar Inverter" at bounding box center [365, 151] width 257 height 15
click at [309, 194] on div "Test 1 Test 2 Test 3" at bounding box center [366, 214] width 274 height 41
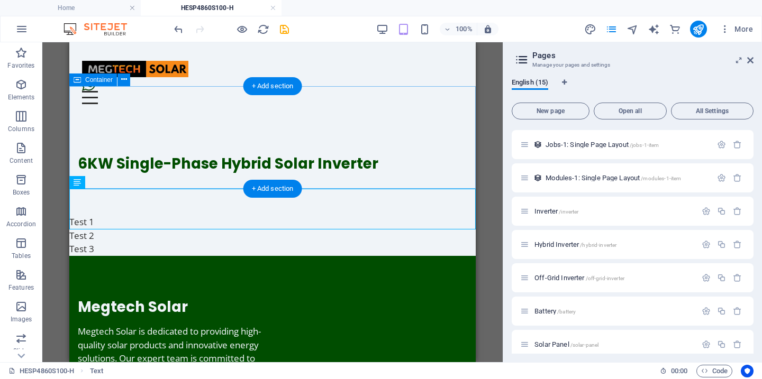
click at [124, 153] on div "6KW Single-Phase Hybrid Solar Inverter" at bounding box center [272, 164] width 406 height 103
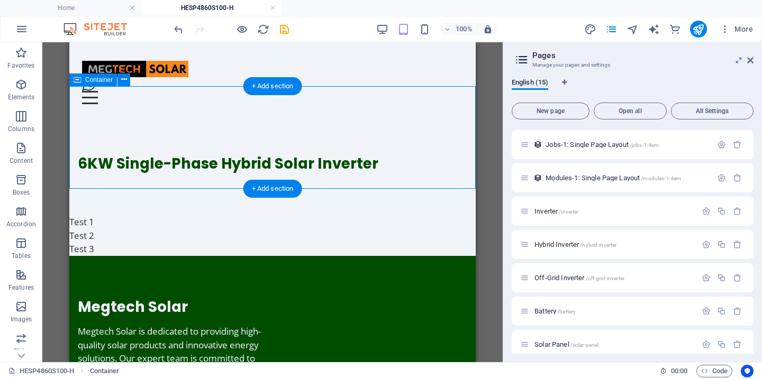
click at [116, 153] on div "6KW Single-Phase Hybrid Solar Inverter" at bounding box center [272, 164] width 406 height 103
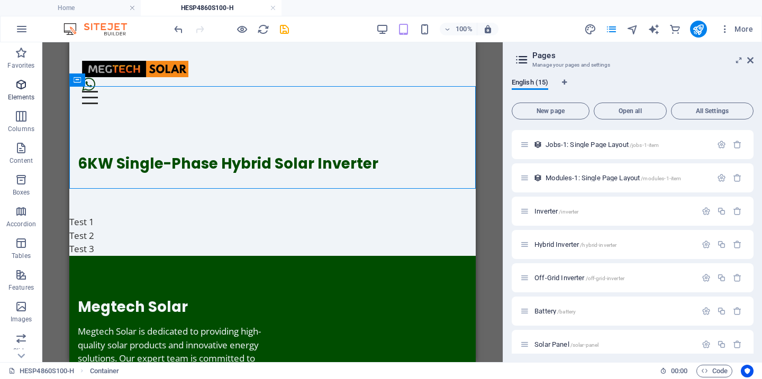
click at [19, 84] on icon "button" at bounding box center [21, 84] width 13 height 13
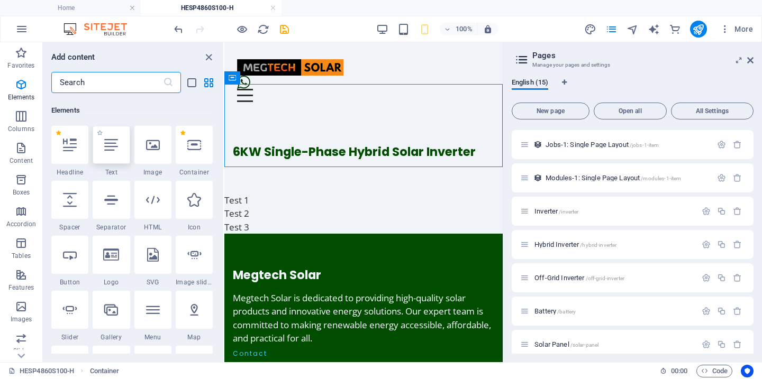
scroll to position [113, 0]
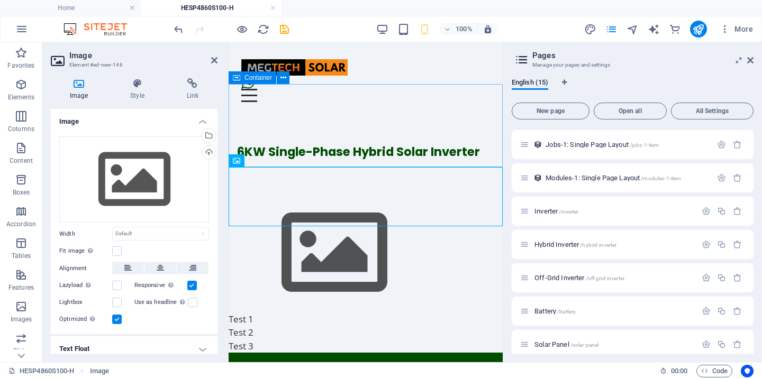
click at [284, 152] on div "6KW Single-Phase Hybrid Solar Inverter" at bounding box center [366, 152] width 274 height 83
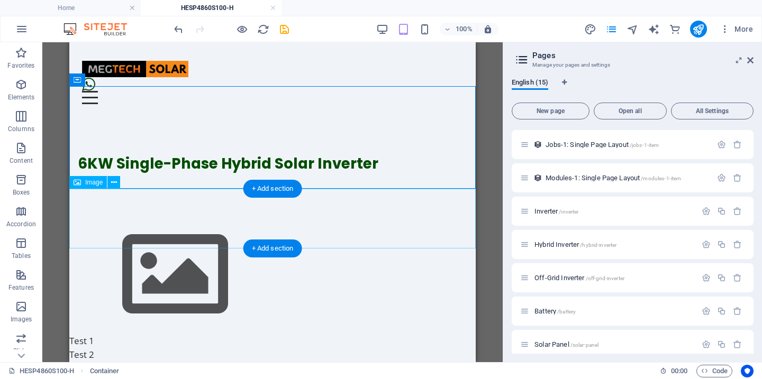
click at [132, 215] on figure at bounding box center [272, 274] width 406 height 119
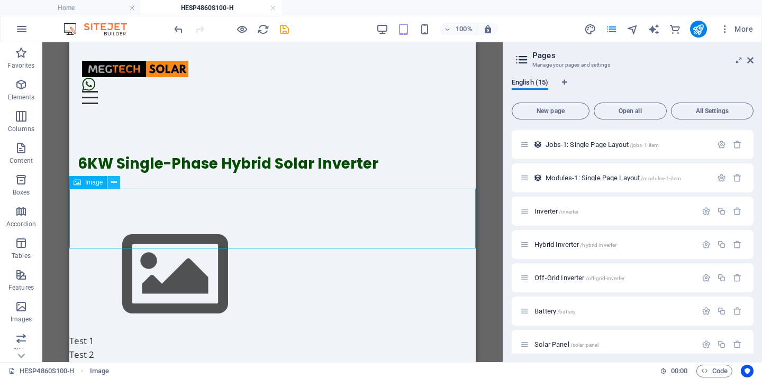
click at [114, 183] on icon at bounding box center [114, 182] width 6 height 11
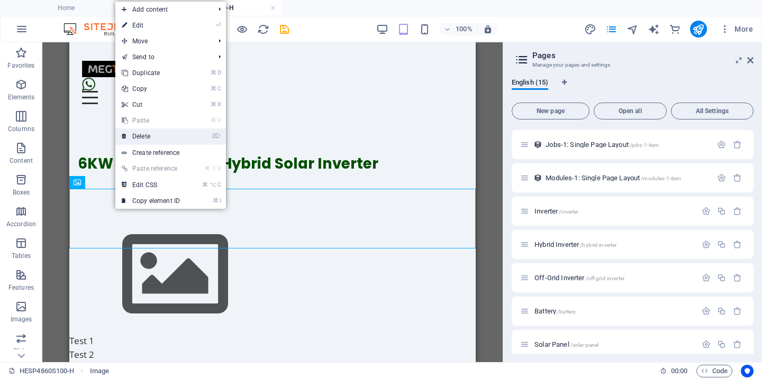
click at [151, 134] on link "⌦ Delete" at bounding box center [150, 137] width 71 height 16
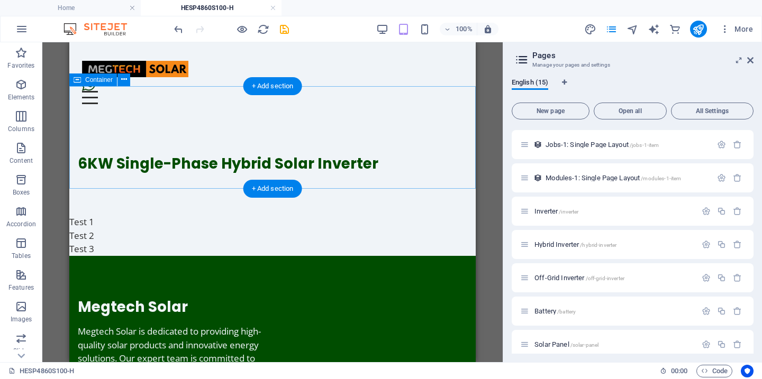
click at [162, 165] on div "6KW Single-Phase Hybrid Solar Inverter" at bounding box center [272, 164] width 406 height 103
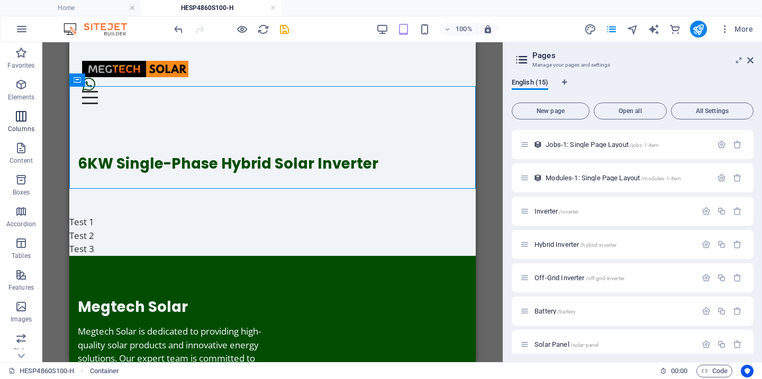
click at [24, 117] on icon "button" at bounding box center [21, 116] width 13 height 13
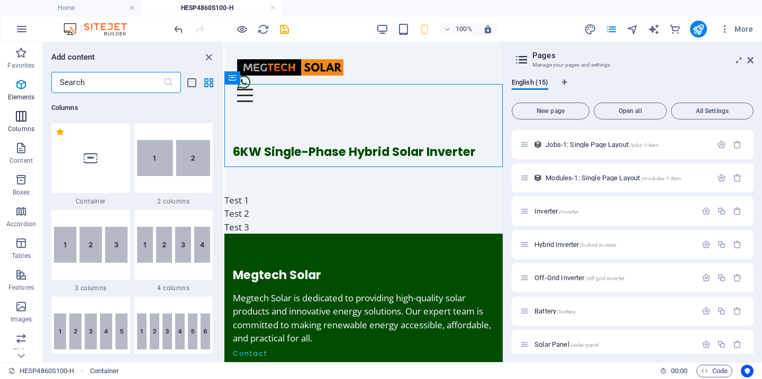
scroll to position [524, 0]
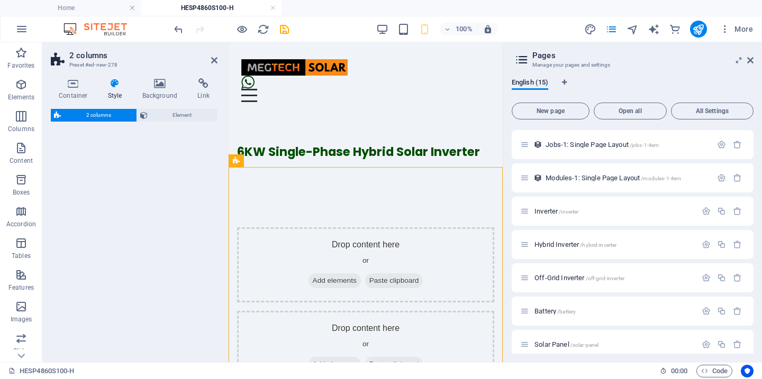
select select "rem"
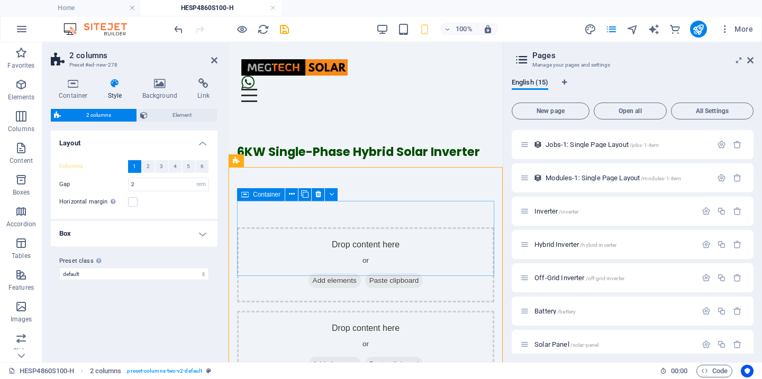
click at [330, 274] on span "Add elements" at bounding box center [334, 281] width 52 height 15
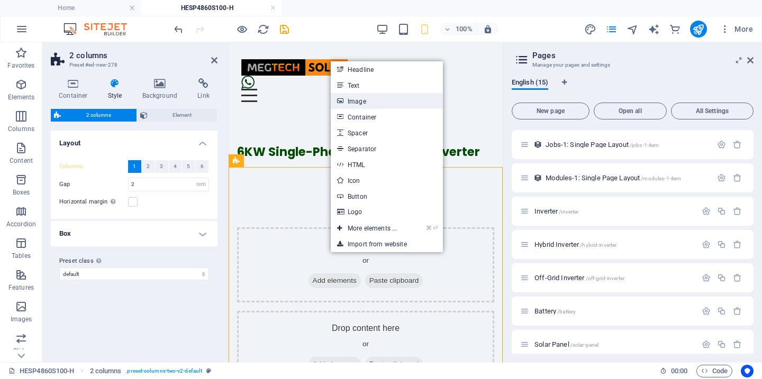
click at [359, 105] on link "Image" at bounding box center [387, 101] width 112 height 16
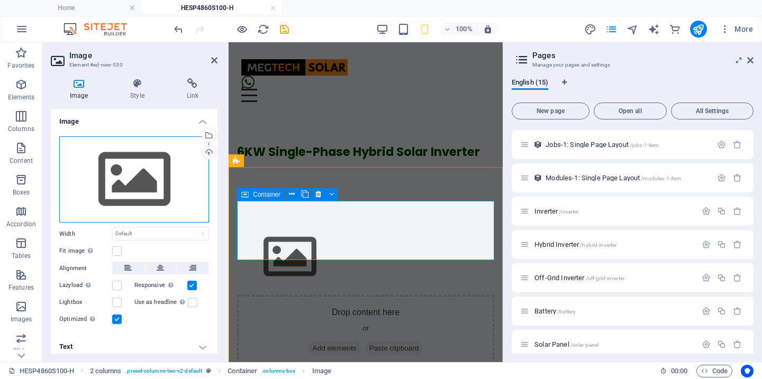
click at [135, 157] on div "Drag files here, click to choose files or select files from Files or our free s…" at bounding box center [134, 179] width 150 height 87
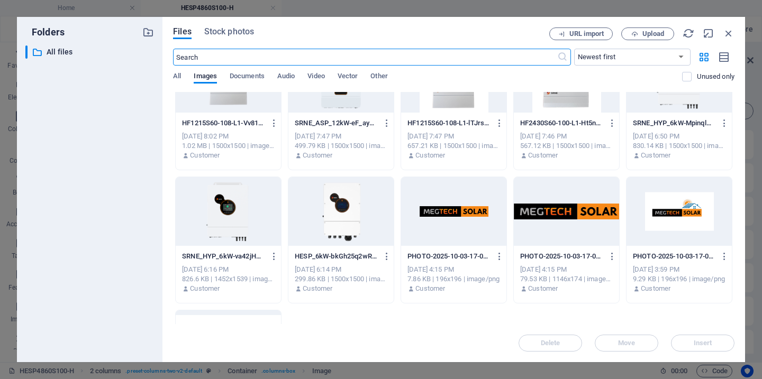
scroll to position [183, 0]
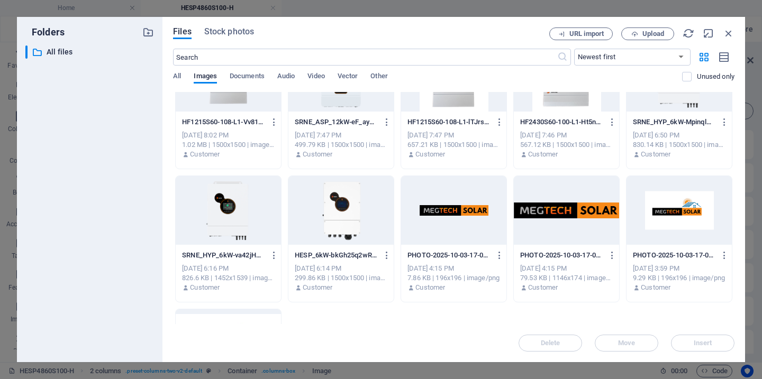
click at [343, 206] on div at bounding box center [340, 210] width 105 height 69
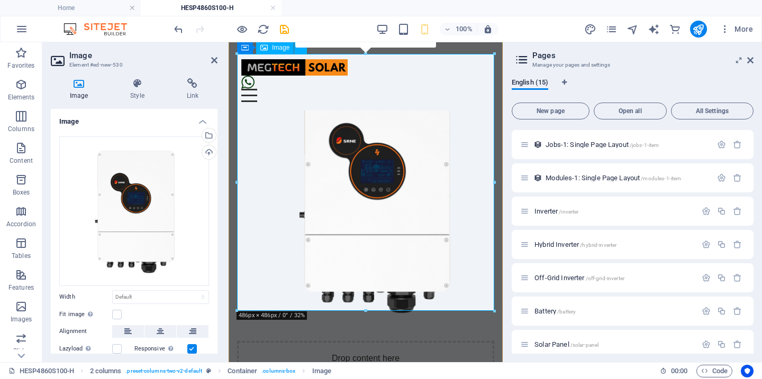
scroll to position [153, 0]
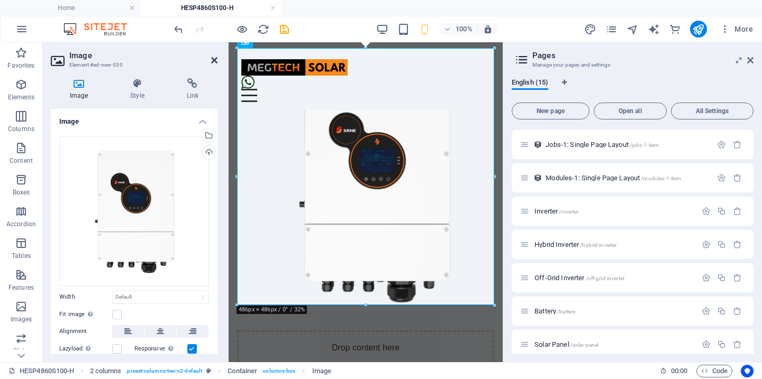
click at [214, 60] on icon at bounding box center [214, 60] width 6 height 8
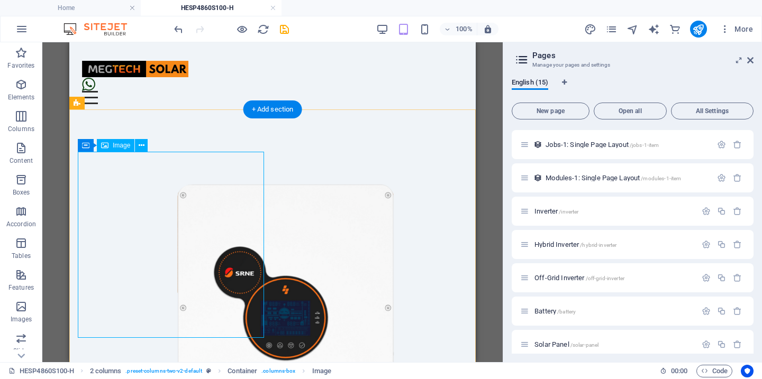
scroll to position [79, 0]
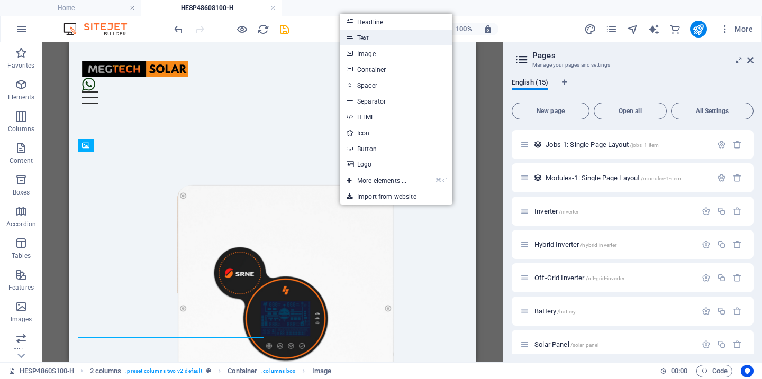
click at [368, 39] on link "Text" at bounding box center [396, 38] width 112 height 16
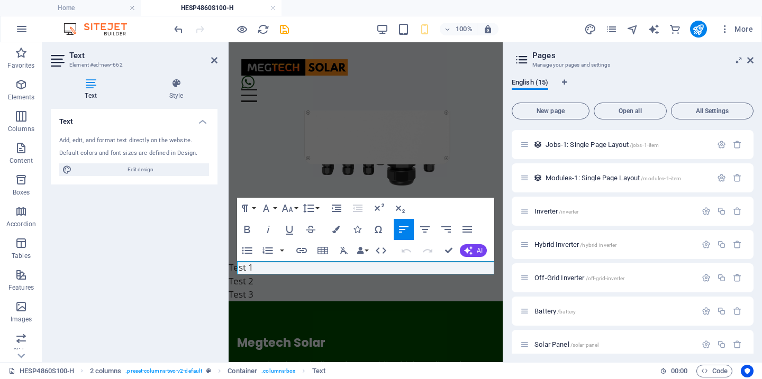
scroll to position [279, 0]
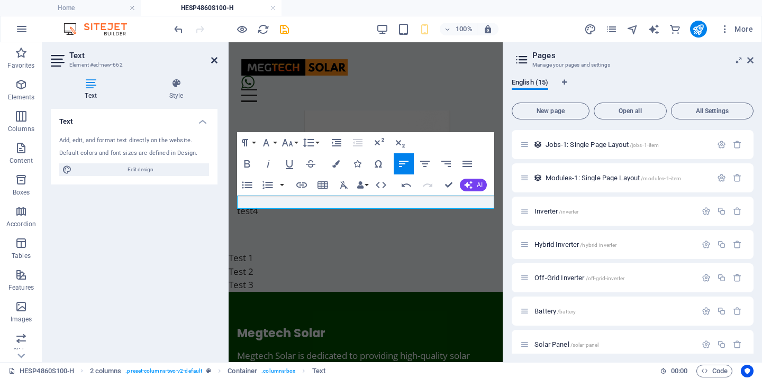
click at [214, 57] on icon at bounding box center [214, 60] width 6 height 8
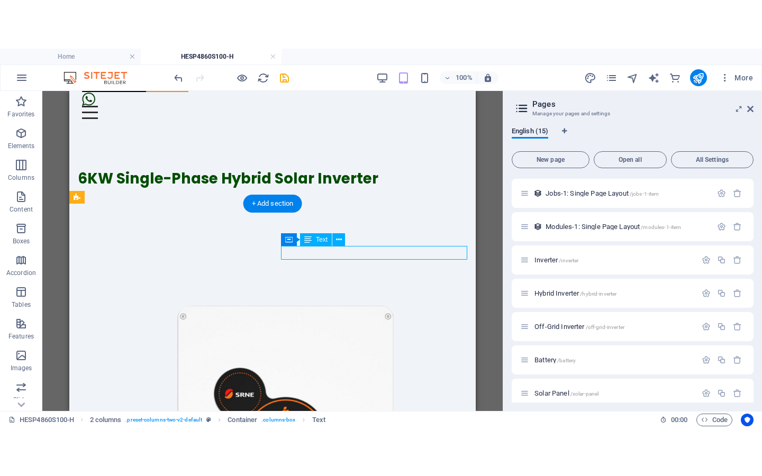
scroll to position [272, 0]
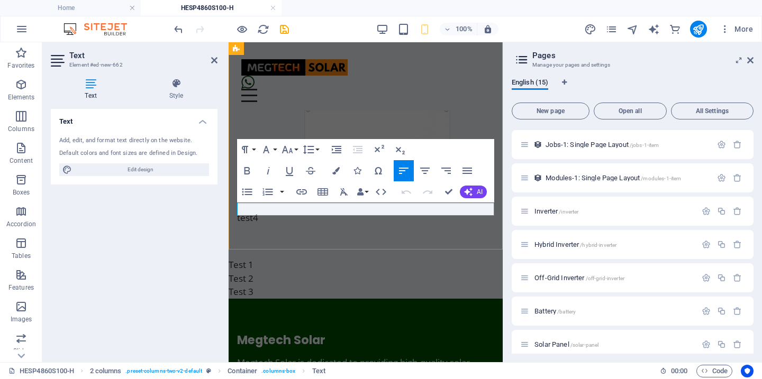
click at [300, 211] on p "test4" at bounding box center [365, 218] width 257 height 14
click at [275, 211] on p "​" at bounding box center [365, 218] width 257 height 14
click at [269, 211] on p "​" at bounding box center [365, 218] width 257 height 14
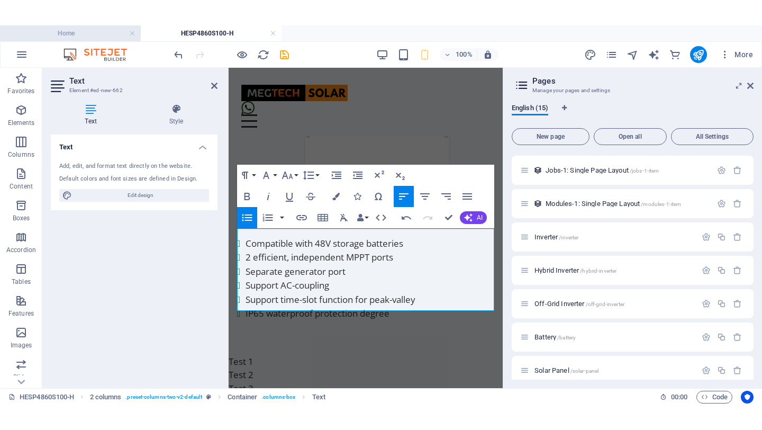
scroll to position [177, 0]
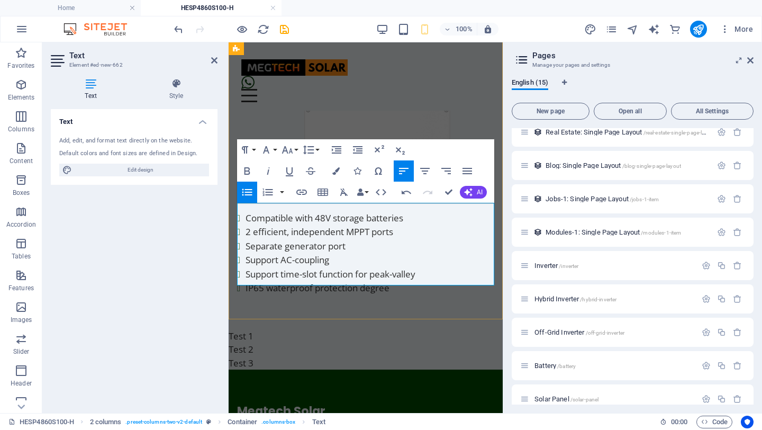
drag, startPoint x: 269, startPoint y: 204, endPoint x: 231, endPoint y: 136, distance: 77.4
click at [269, 211] on li "Compatible with 48V storage batteries" at bounding box center [369, 218] width 249 height 14
click at [215, 57] on icon at bounding box center [214, 60] width 6 height 8
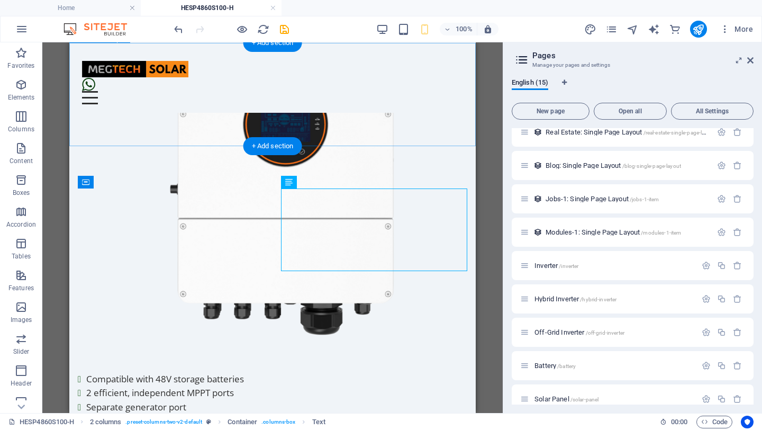
scroll to position [43, 0]
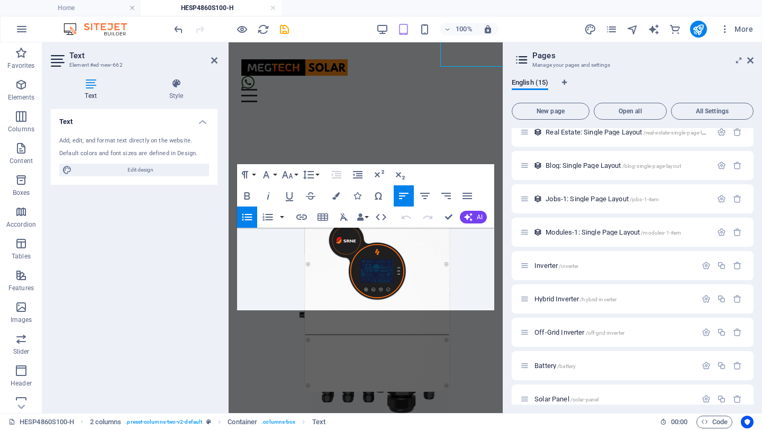
scroll to position [247, 0]
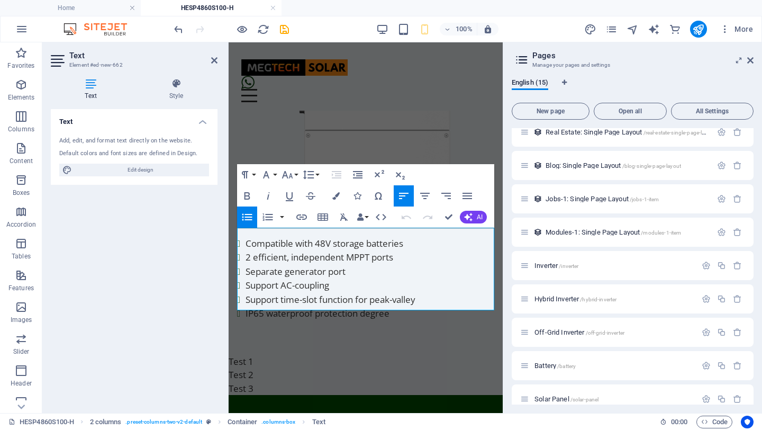
click at [249, 215] on icon "button" at bounding box center [247, 217] width 13 height 13
click at [248, 236] on li "​ ​ Compatible with 48V storage batteries" at bounding box center [369, 243] width 249 height 14
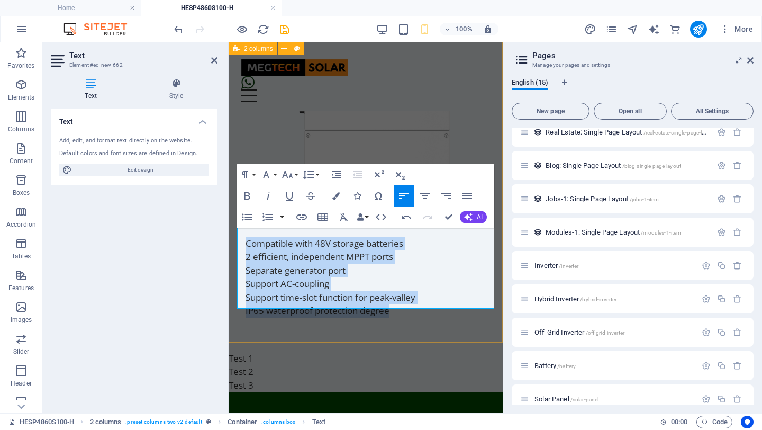
drag, startPoint x: 400, startPoint y: 301, endPoint x: 236, endPoint y: 214, distance: 185.8
click at [236, 214] on div "Compatible with 48V storage batteries ﻿﻿2 efficient, independent MPPT ports ﻿﻿S…" at bounding box center [366, 135] width 274 height 431
click at [248, 216] on icon "button" at bounding box center [247, 217] width 13 height 13
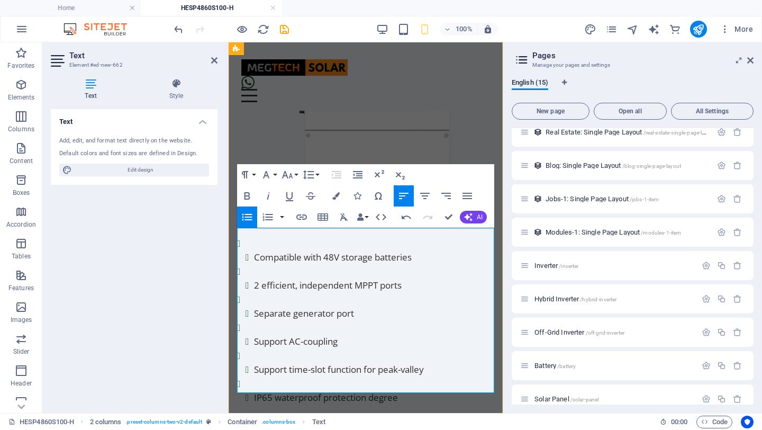
click at [254, 250] on li "Compatible with 48V storage batteries" at bounding box center [374, 257] width 240 height 14
click at [211, 54] on h2 "Text" at bounding box center [143, 56] width 148 height 10
click at [214, 59] on icon at bounding box center [214, 60] width 6 height 8
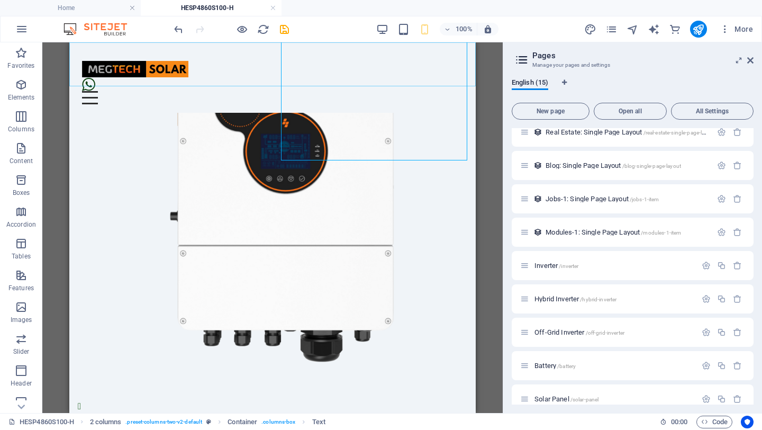
scroll to position [249, 0]
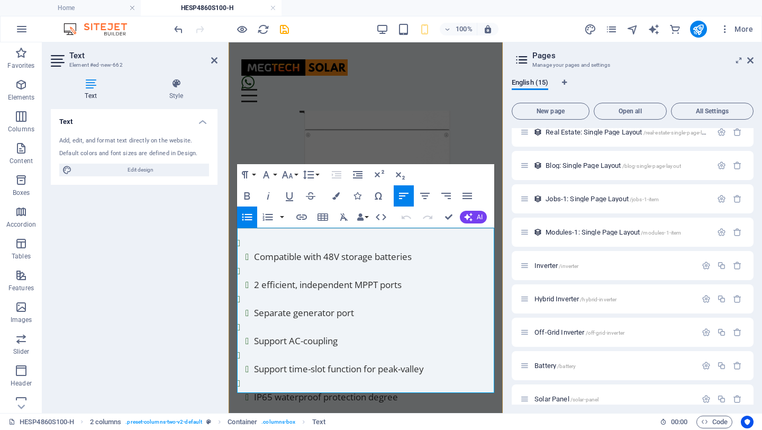
click at [260, 264] on li "﻿﻿2 efficient, independent MPPT ports" at bounding box center [369, 278] width 249 height 28
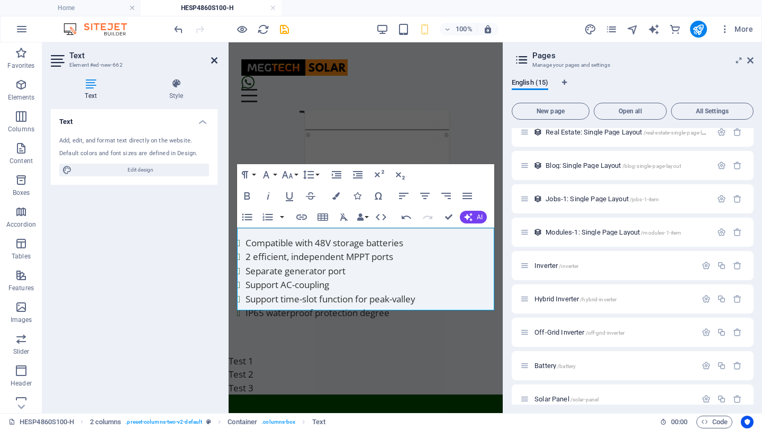
click at [214, 60] on icon at bounding box center [214, 60] width 6 height 8
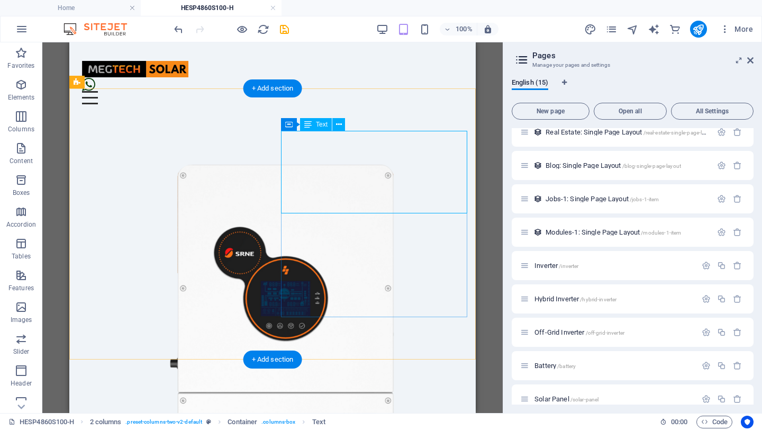
scroll to position [95, 0]
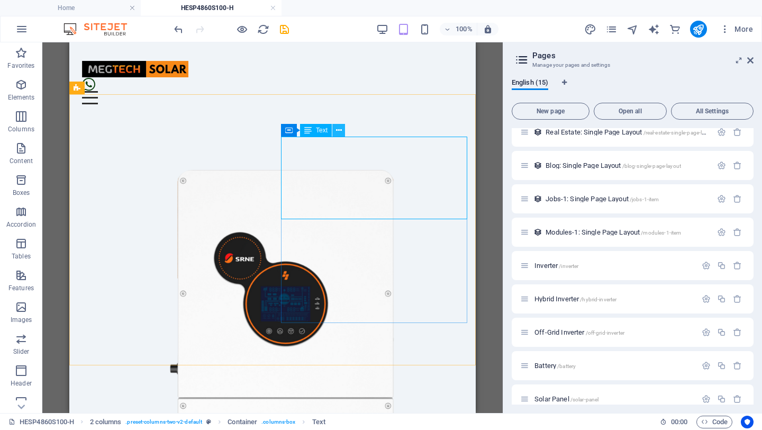
click at [338, 128] on icon at bounding box center [339, 130] width 6 height 11
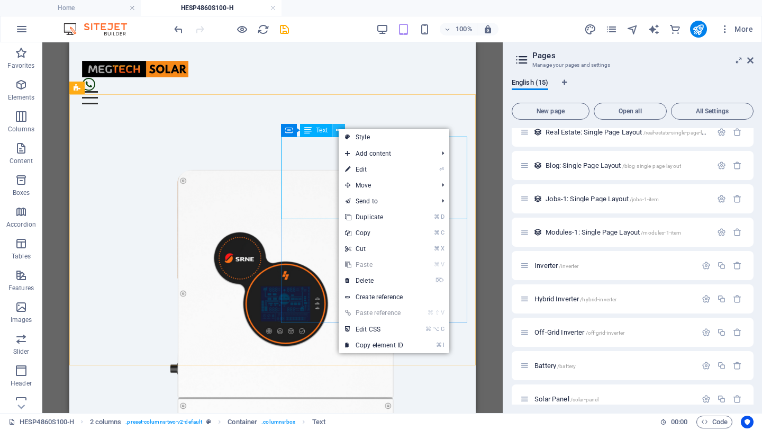
click at [338, 128] on icon at bounding box center [339, 130] width 6 height 11
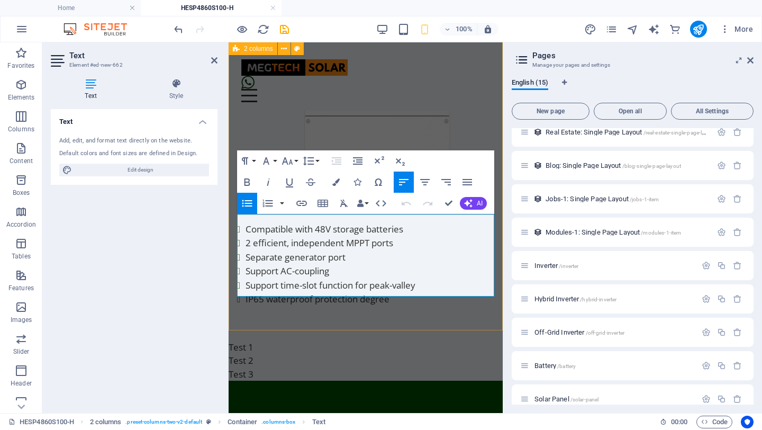
scroll to position [265, 0]
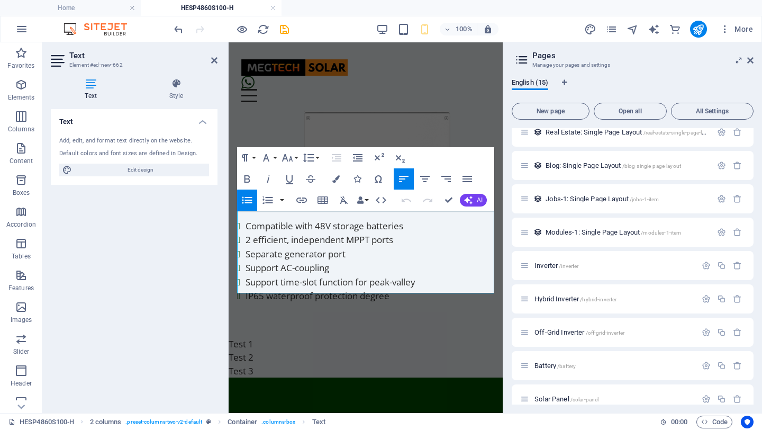
click at [190, 286] on div "Text Add, edit, and format text directly on the website. Default colors and fon…" at bounding box center [134, 256] width 167 height 295
click at [214, 60] on icon at bounding box center [214, 60] width 6 height 8
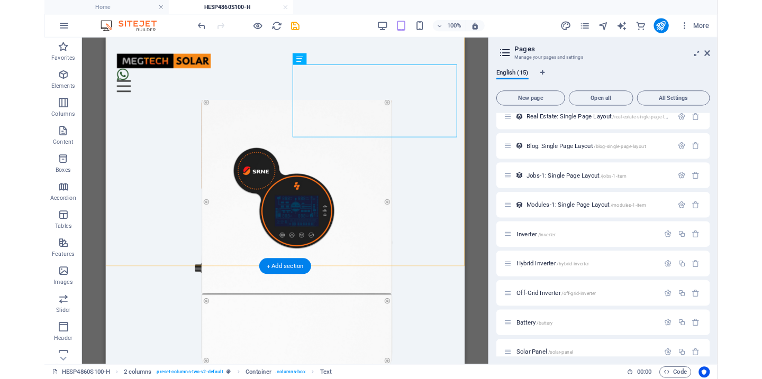
scroll to position [161, 0]
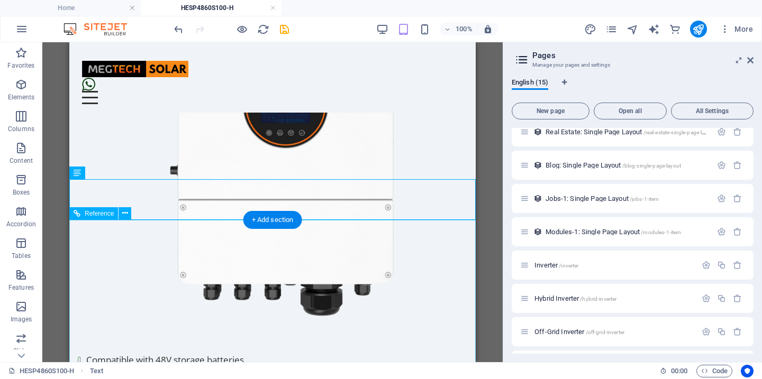
scroll to position [294, 0]
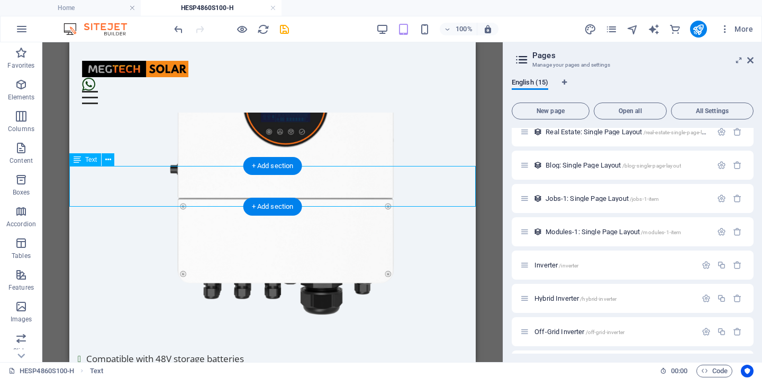
click at [106, 157] on icon at bounding box center [108, 159] width 6 height 11
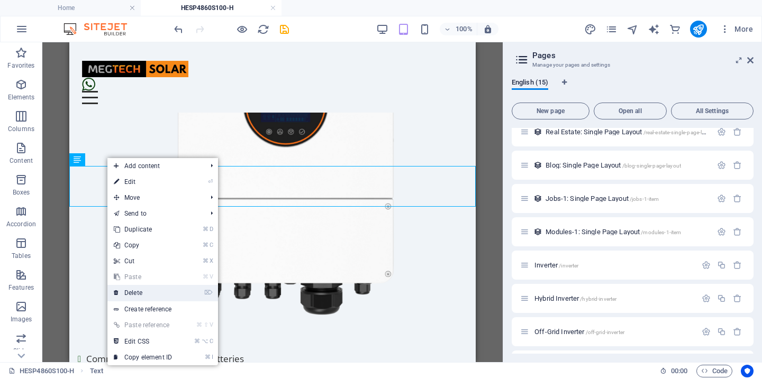
click at [142, 291] on link "⌦ Delete" at bounding box center [142, 293] width 71 height 16
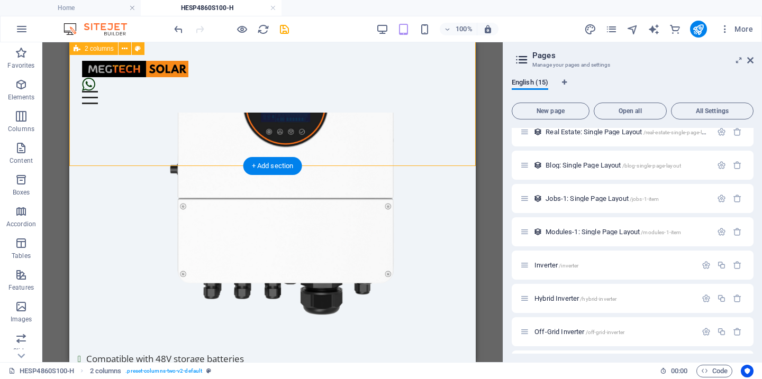
click at [168, 148] on div "Compatible with 48V storage batteries ﻿﻿2 efficient, independent MPPT ports ﻿﻿S…" at bounding box center [272, 187] width 406 height 584
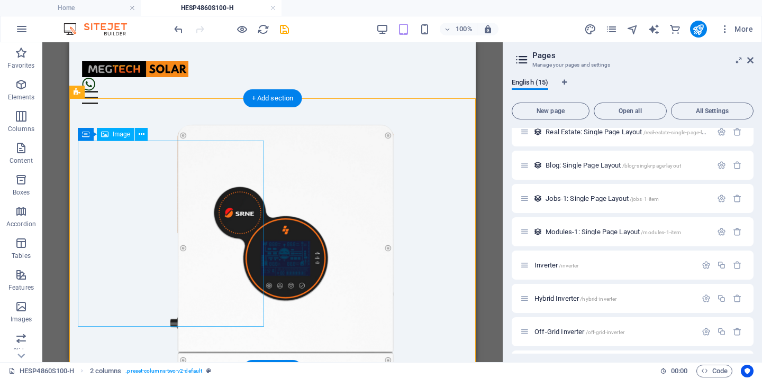
scroll to position [151, 0]
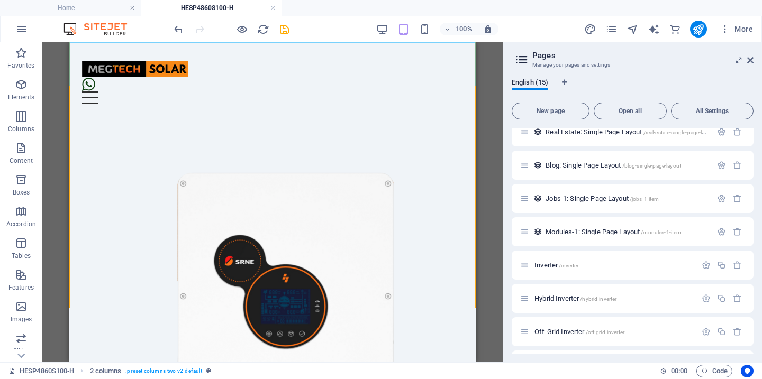
drag, startPoint x: 418, startPoint y: 62, endPoint x: 198, endPoint y: 10, distance: 226.7
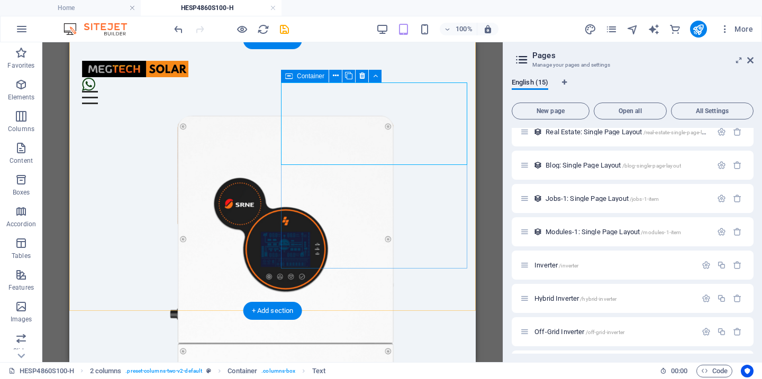
scroll to position [152, 0]
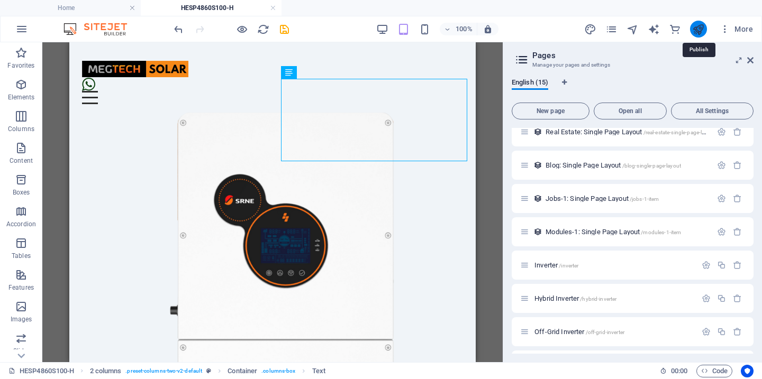
click at [698, 28] on icon "publish" at bounding box center [698, 29] width 12 height 12
